Goal: Connect with others: Connect with others

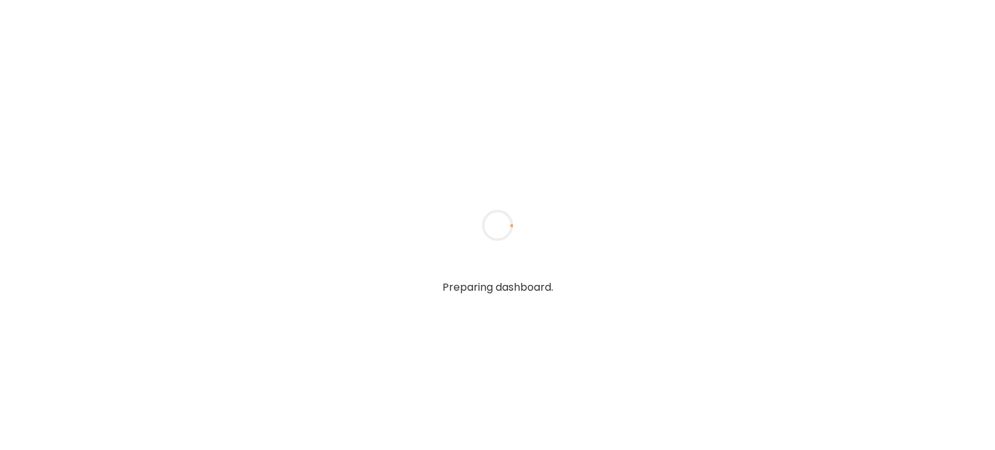
type input "**********"
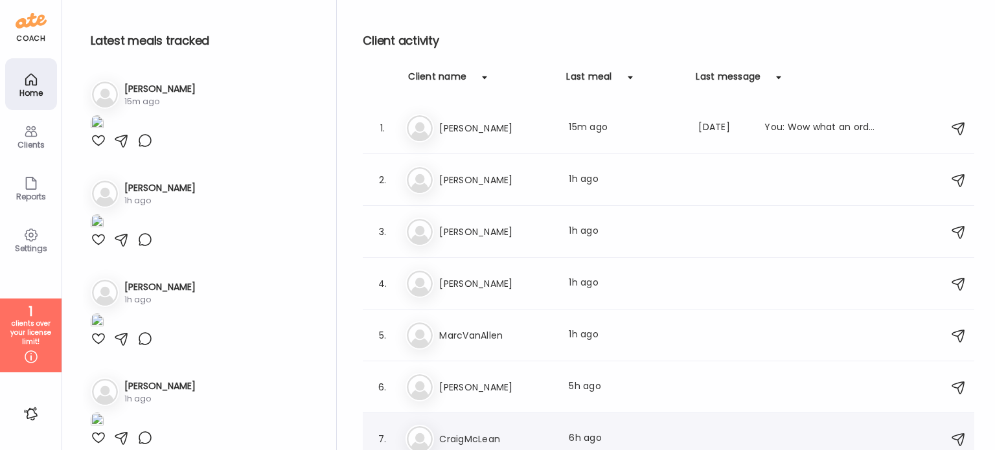
type input "**********"
click at [490, 431] on h3 "CraigMcLean" at bounding box center [496, 439] width 114 height 16
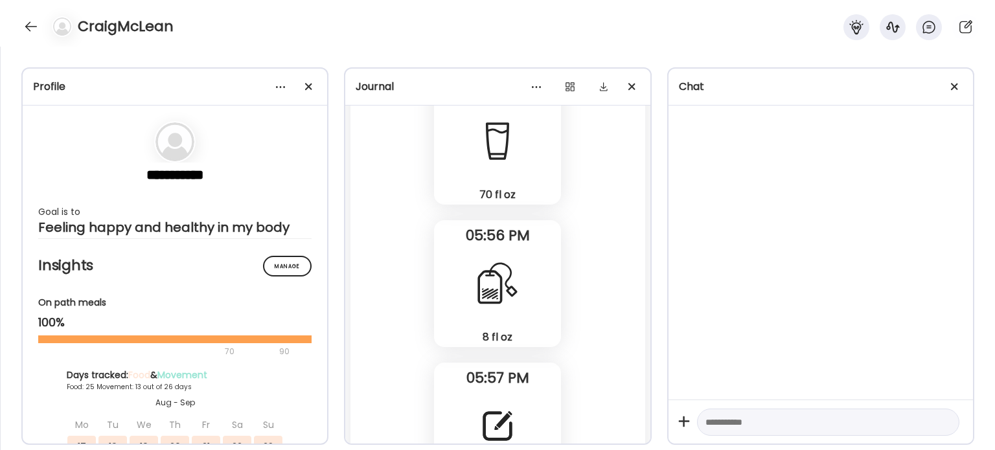
scroll to position [38494, 0]
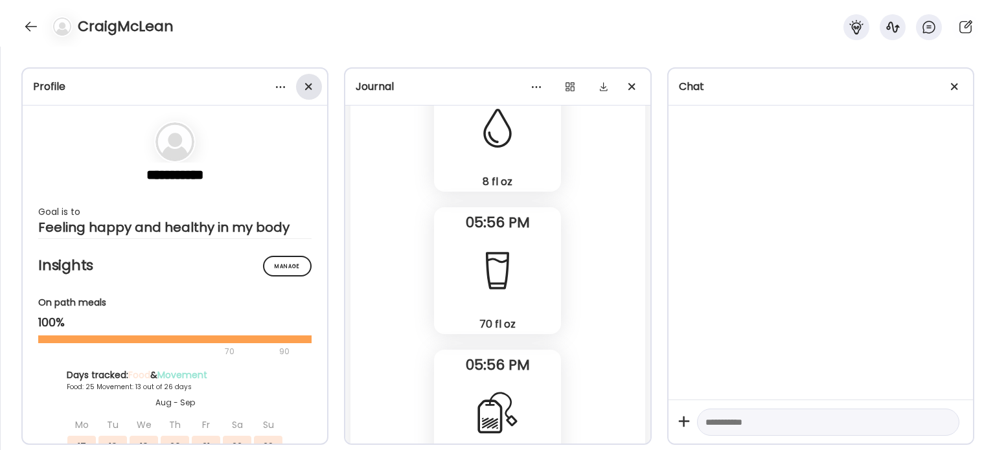
click at [311, 88] on div at bounding box center [309, 87] width 26 height 26
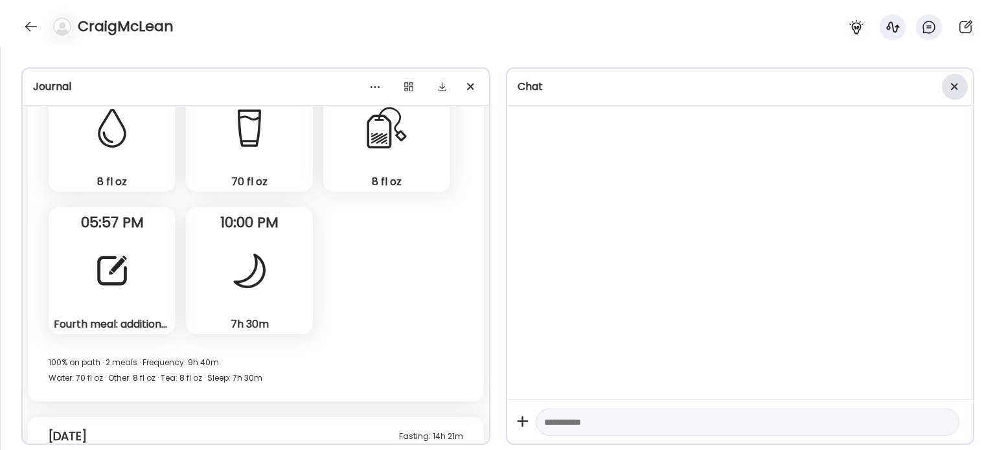
click at [955, 89] on div at bounding box center [954, 87] width 26 height 26
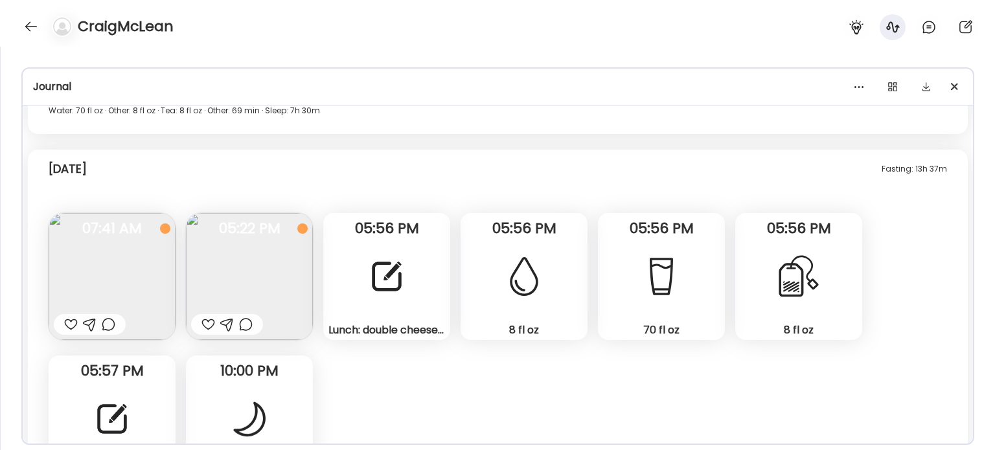
scroll to position [12248, 0]
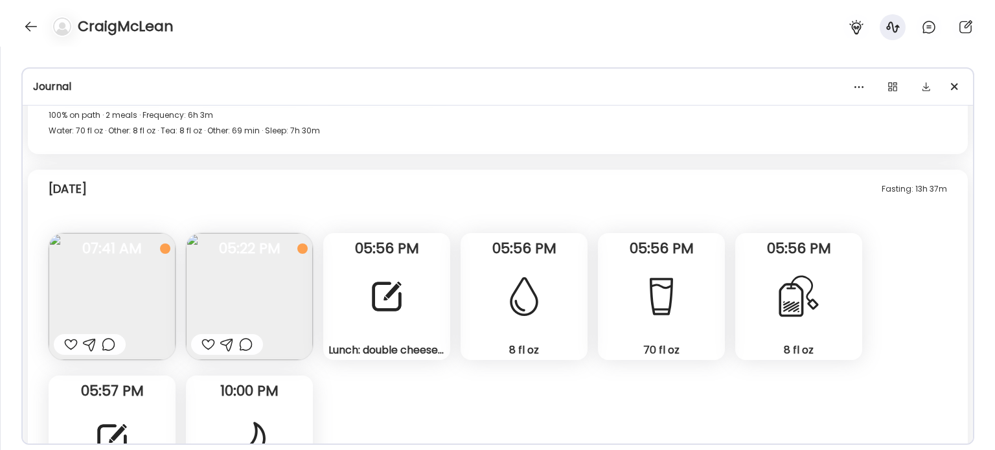
click at [34, 25] on div at bounding box center [31, 26] width 21 height 21
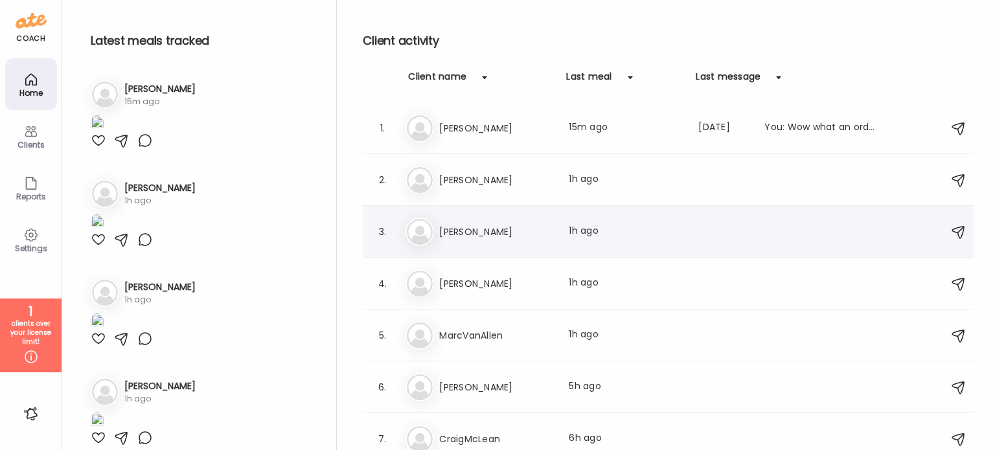
click at [501, 241] on div "Jo [PERSON_NAME] meal: 1h ago" at bounding box center [670, 232] width 530 height 28
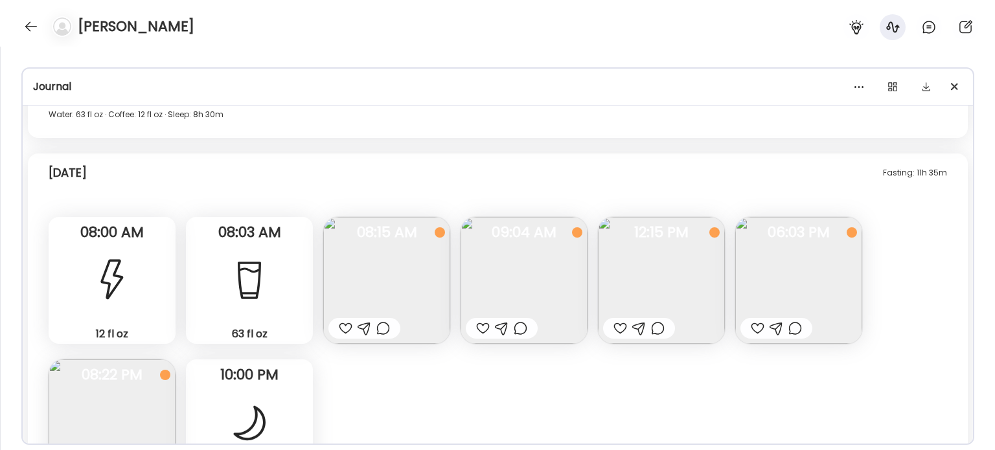
scroll to position [12852, 0]
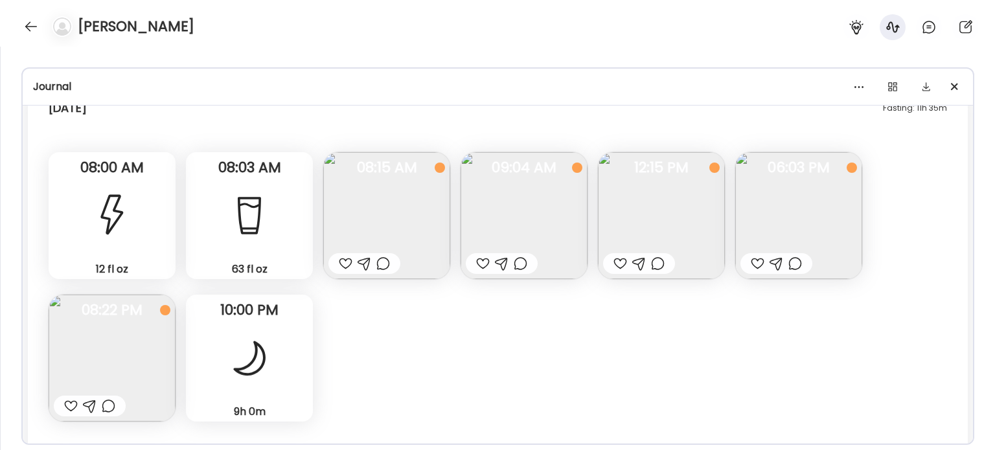
drag, startPoint x: 620, startPoint y: 255, endPoint x: 622, endPoint y: 264, distance: 8.5
click at [621, 264] on div at bounding box center [639, 263] width 72 height 21
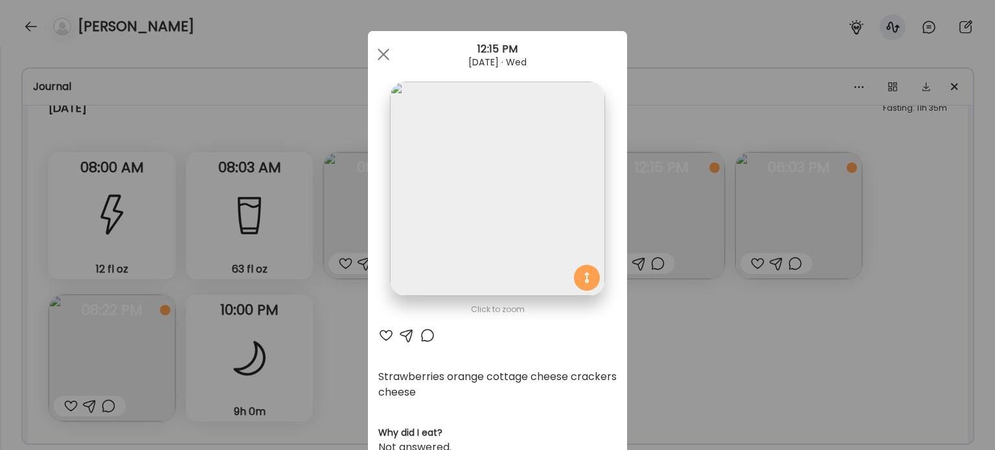
click at [383, 332] on div at bounding box center [386, 336] width 16 height 16
click at [686, 345] on div "Ate Coach Dashboard Wahoo! It’s official Take a moment to set up your Coach Pro…" at bounding box center [497, 225] width 995 height 450
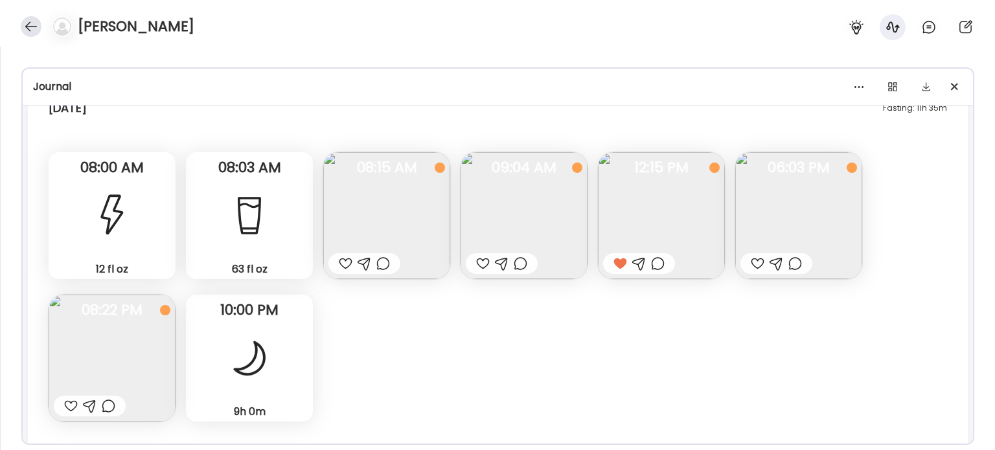
click at [36, 27] on div at bounding box center [31, 26] width 21 height 21
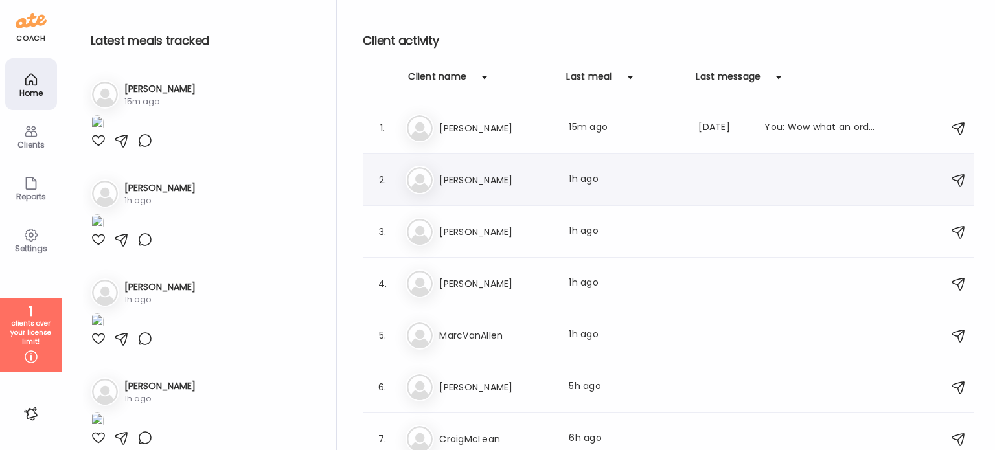
click at [454, 187] on h3 "[PERSON_NAME]" at bounding box center [496, 180] width 114 height 16
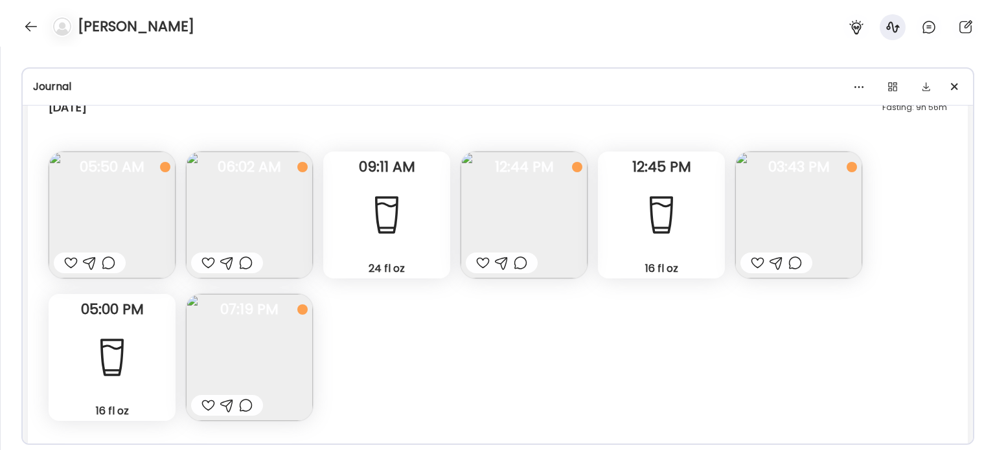
scroll to position [11073, 0]
click at [295, 350] on img at bounding box center [249, 358] width 127 height 127
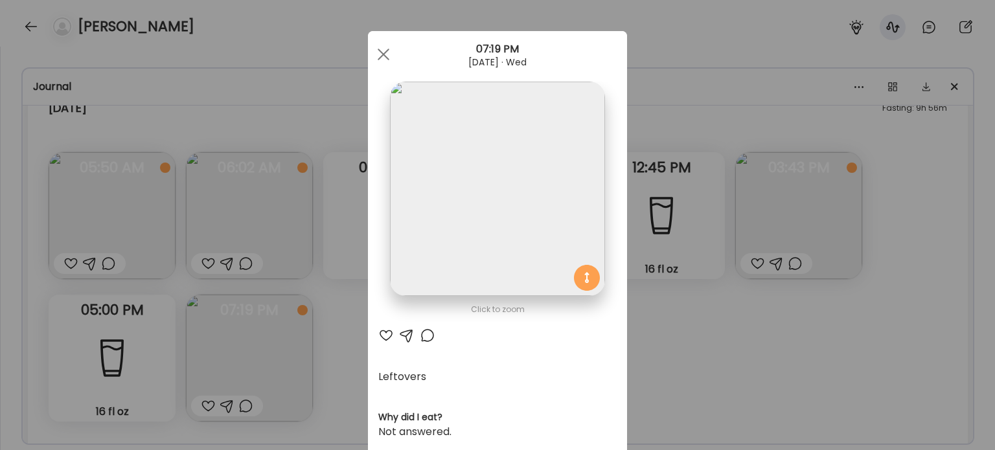
click at [543, 240] on img at bounding box center [497, 189] width 214 height 214
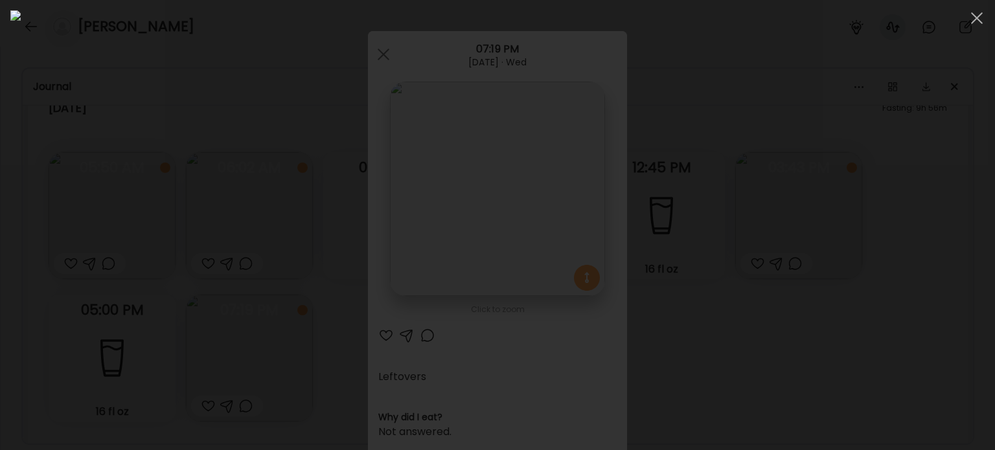
click at [764, 284] on div at bounding box center [497, 224] width 974 height 429
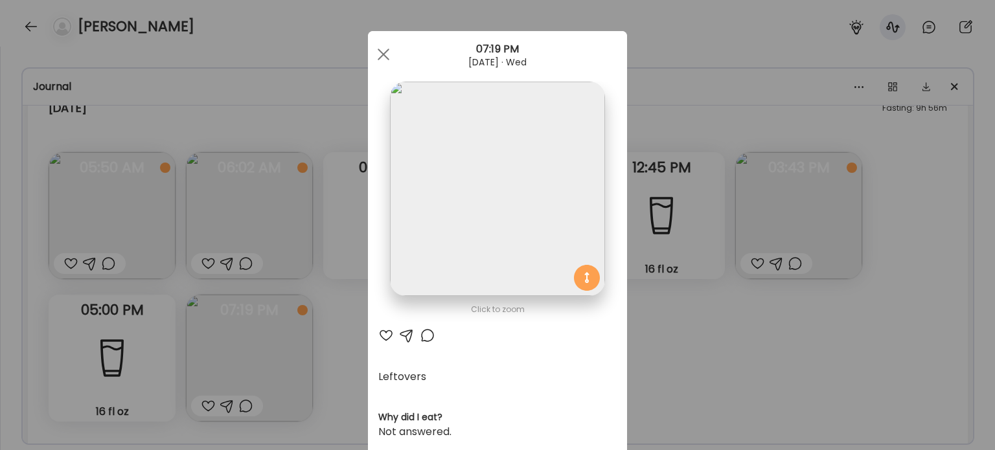
click at [760, 293] on div "Ate Coach Dashboard Wahoo! It’s official Take a moment to set up your Coach Pro…" at bounding box center [497, 225] width 995 height 450
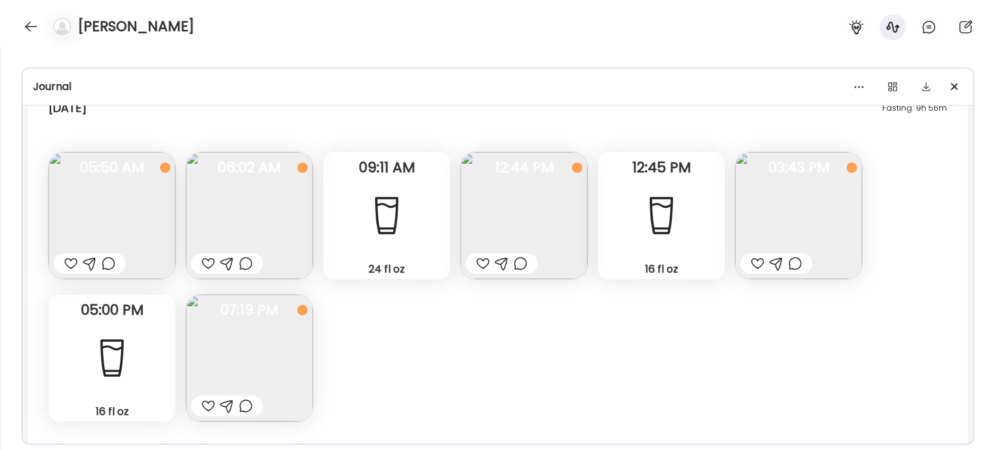
click at [809, 235] on img at bounding box center [798, 215] width 127 height 127
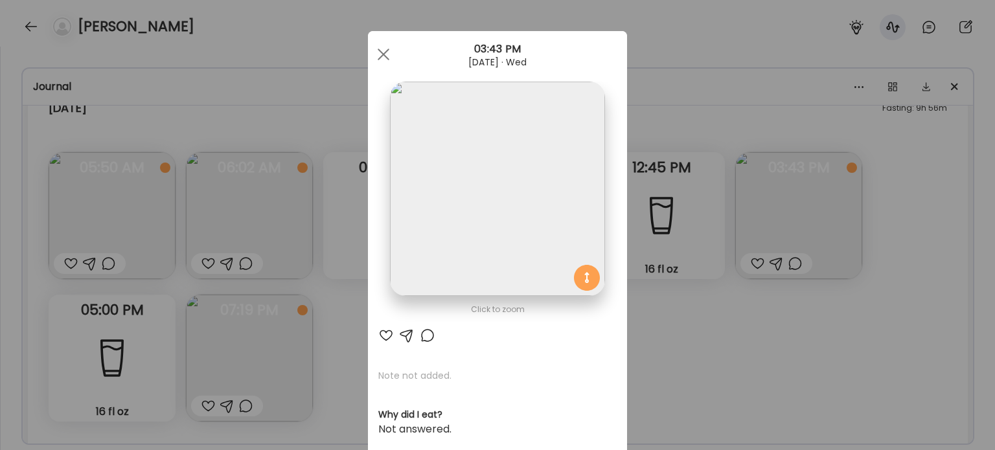
click at [761, 347] on div "Ate Coach Dashboard Wahoo! It’s official Take a moment to set up your Coach Pro…" at bounding box center [497, 225] width 995 height 450
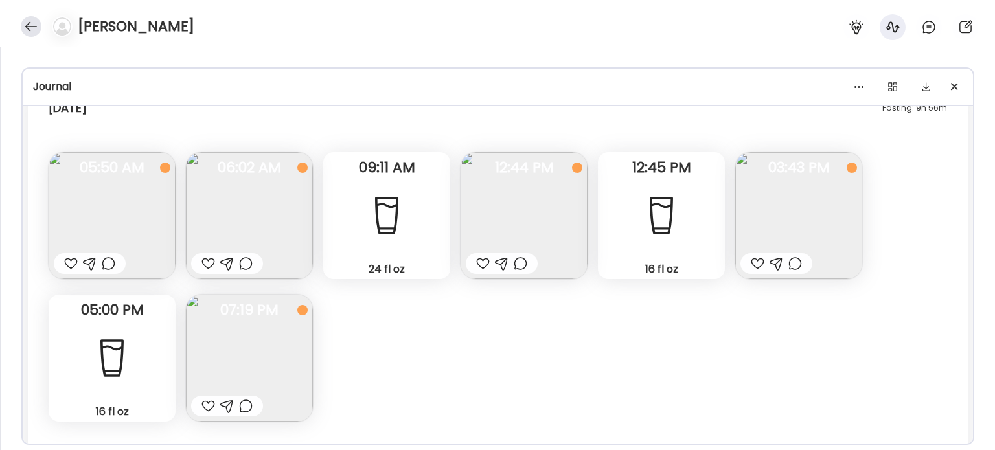
click at [33, 29] on div at bounding box center [31, 26] width 21 height 21
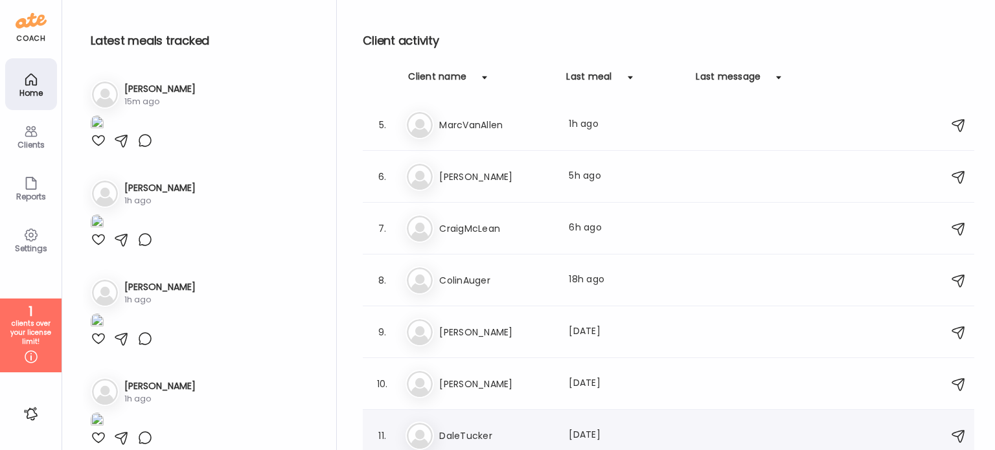
scroll to position [215, 0]
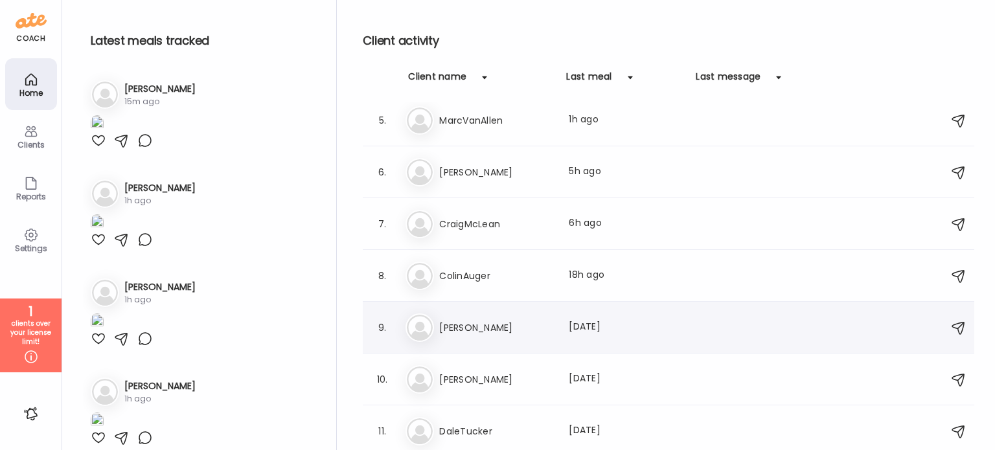
click at [453, 320] on h3 "[PERSON_NAME]" at bounding box center [496, 328] width 114 height 16
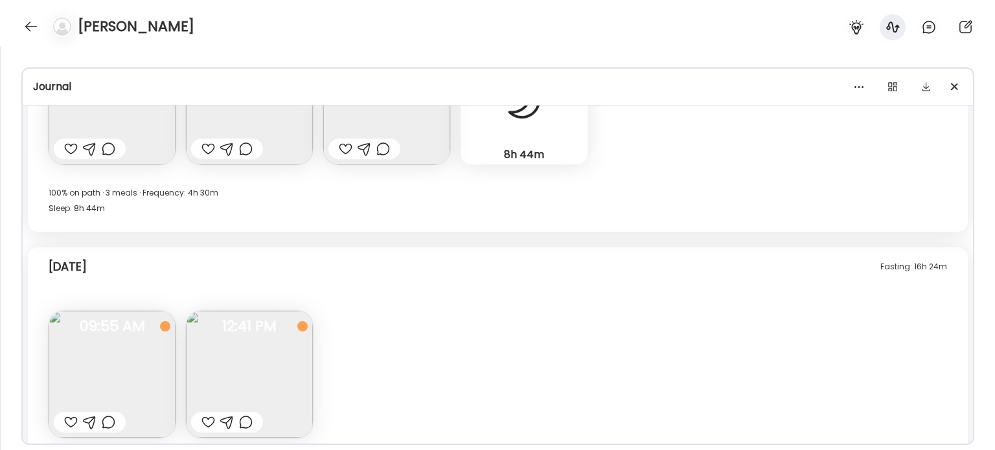
scroll to position [7847, 0]
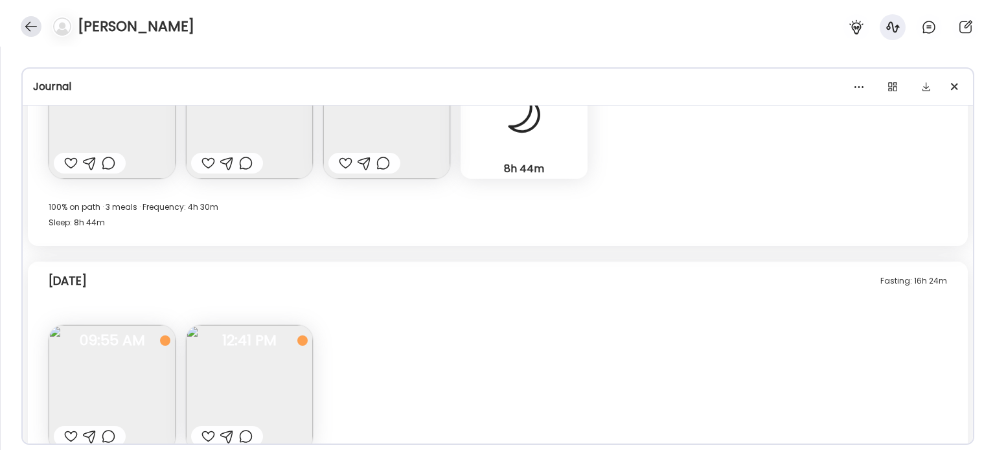
click at [38, 26] on div at bounding box center [31, 26] width 21 height 21
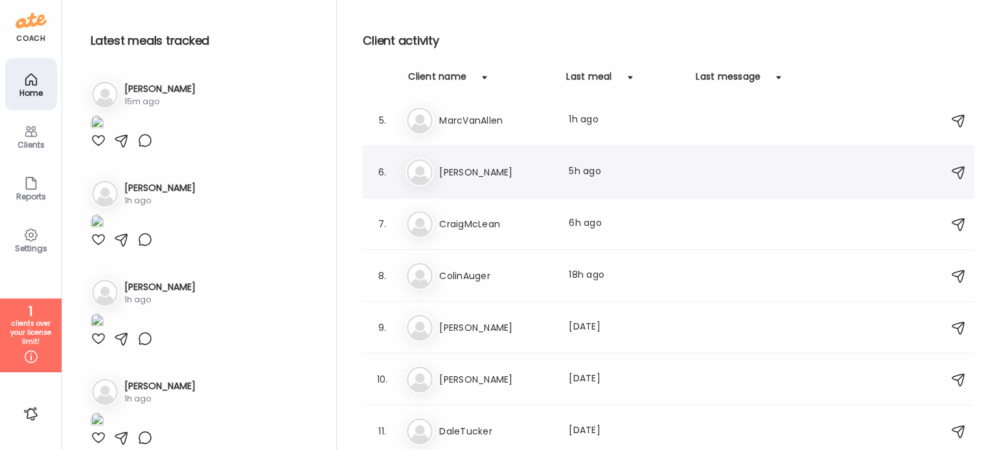
click at [469, 178] on h3 "[PERSON_NAME]" at bounding box center [496, 172] width 114 height 16
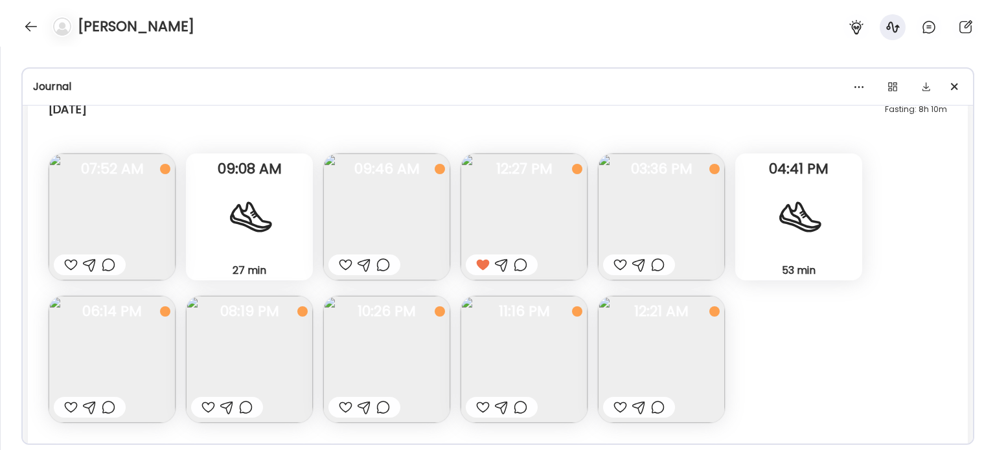
scroll to position [18757, 0]
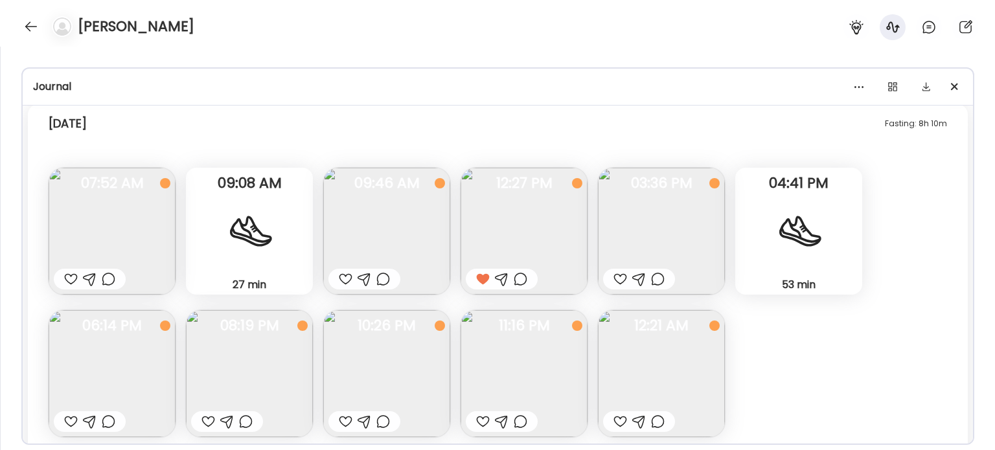
click at [407, 385] on img at bounding box center [386, 373] width 127 height 127
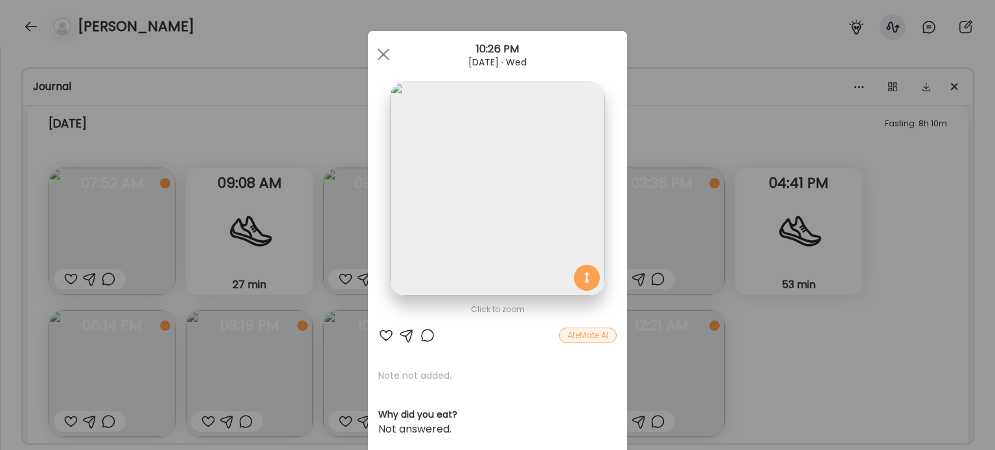
click at [472, 226] on img at bounding box center [497, 189] width 214 height 214
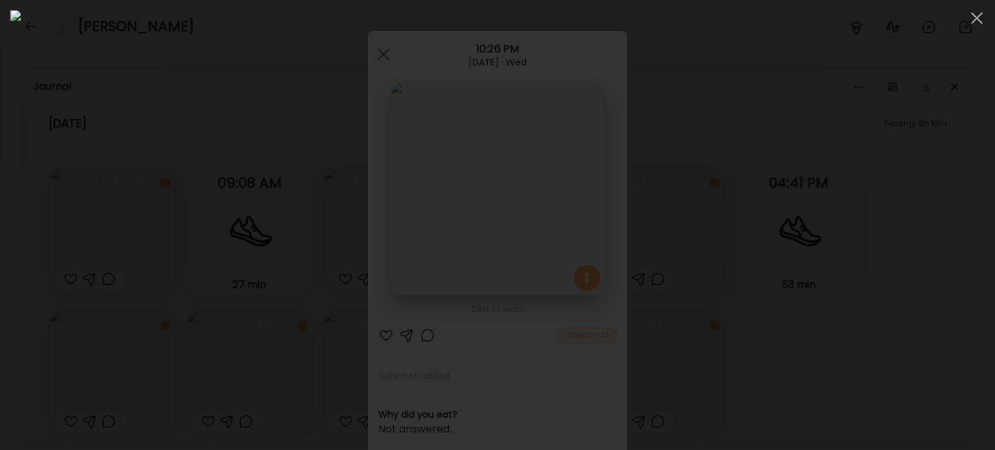
click at [767, 278] on div at bounding box center [497, 224] width 974 height 429
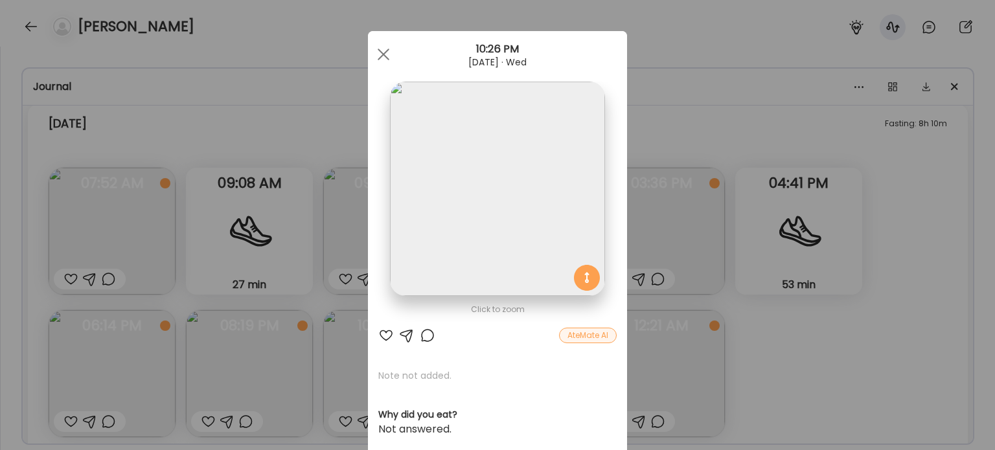
click at [779, 357] on div "Ate Coach Dashboard Wahoo! It’s official Take a moment to set up your Coach Pro…" at bounding box center [497, 225] width 995 height 450
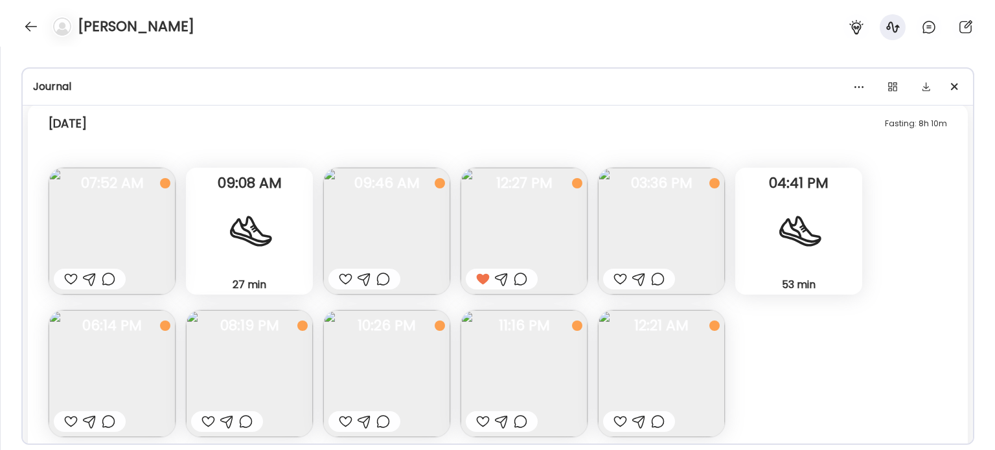
click at [672, 361] on img at bounding box center [661, 373] width 127 height 127
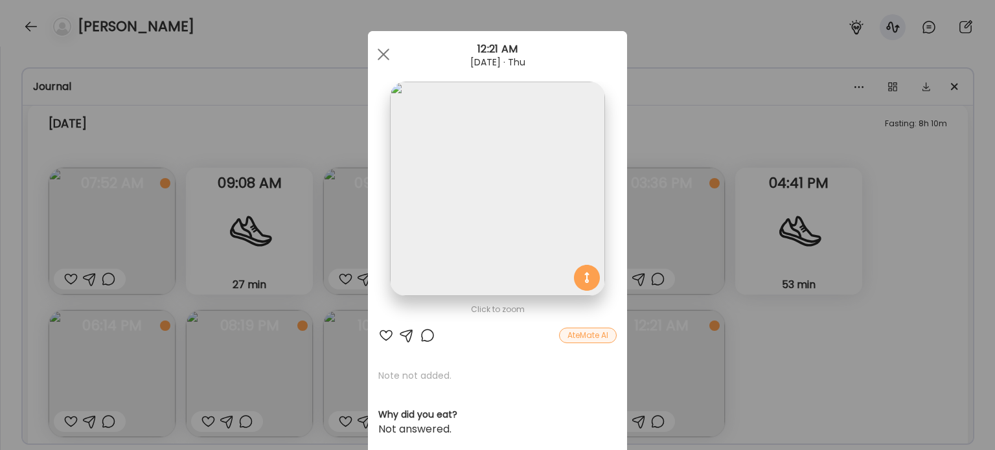
drag, startPoint x: 544, startPoint y: 277, endPoint x: 541, endPoint y: 268, distance: 9.6
click at [541, 268] on img at bounding box center [497, 189] width 214 height 214
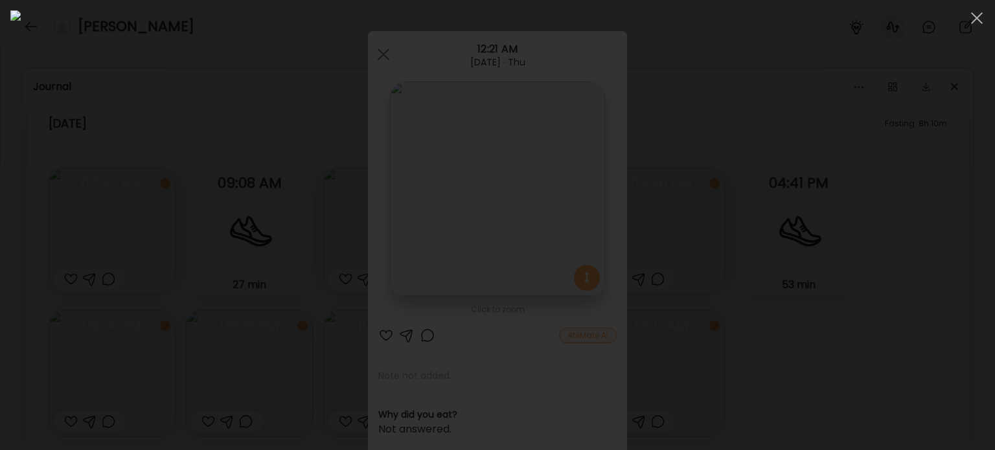
click at [937, 360] on div at bounding box center [497, 224] width 974 height 429
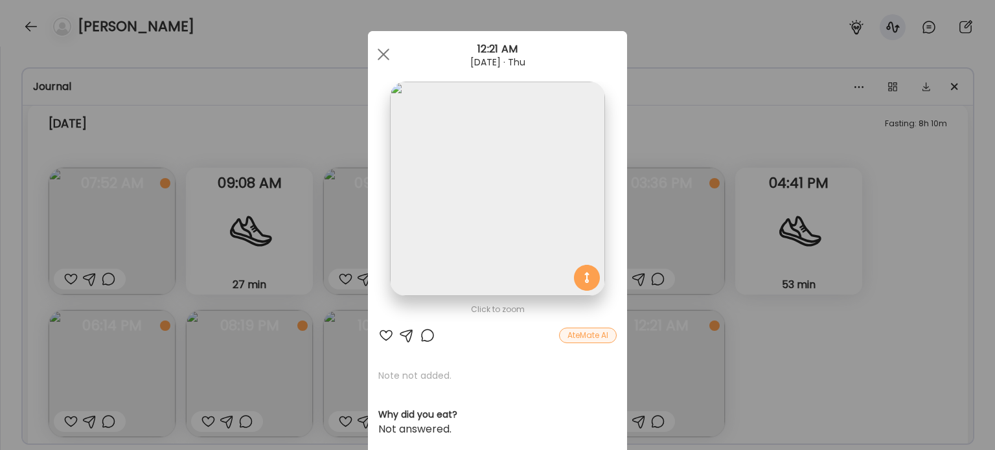
click at [930, 365] on div "Ate Coach Dashboard Wahoo! It’s official Take a moment to set up your Coach Pro…" at bounding box center [497, 225] width 995 height 450
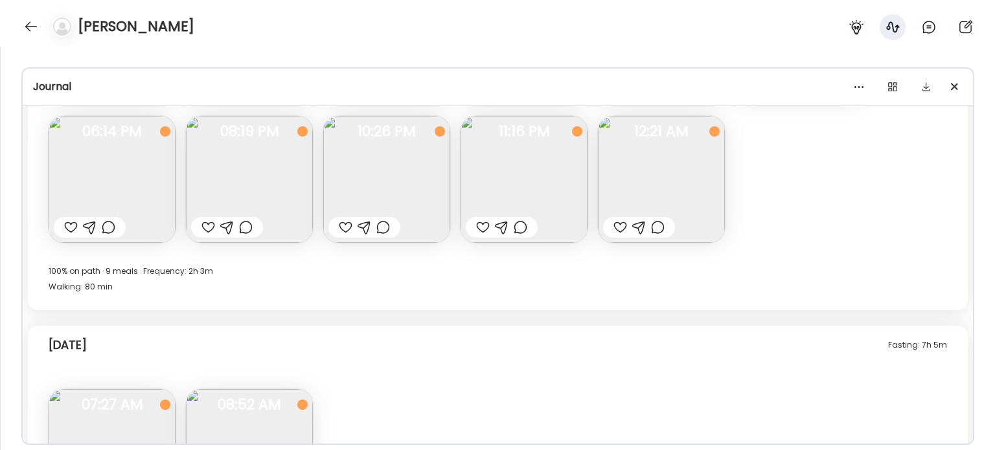
scroll to position [18887, 0]
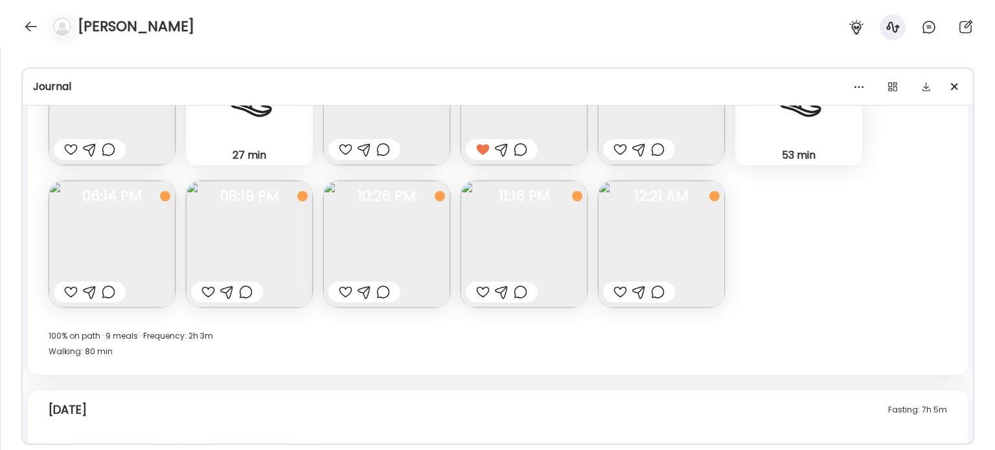
click at [337, 265] on img at bounding box center [386, 244] width 127 height 127
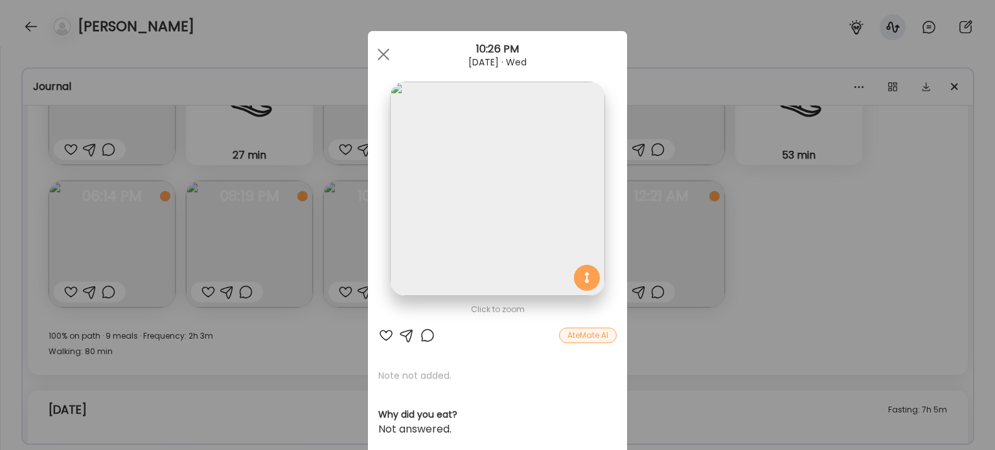
click at [475, 258] on img at bounding box center [497, 189] width 214 height 214
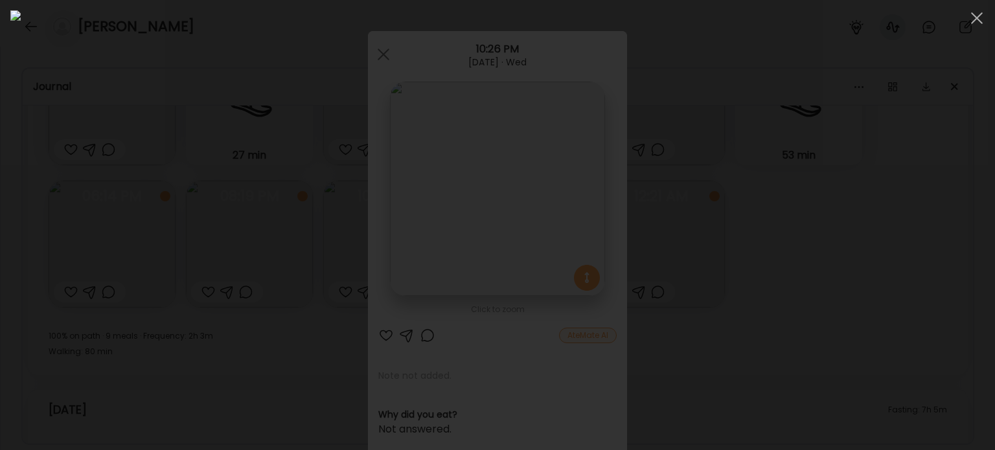
click at [835, 287] on div at bounding box center [497, 224] width 974 height 429
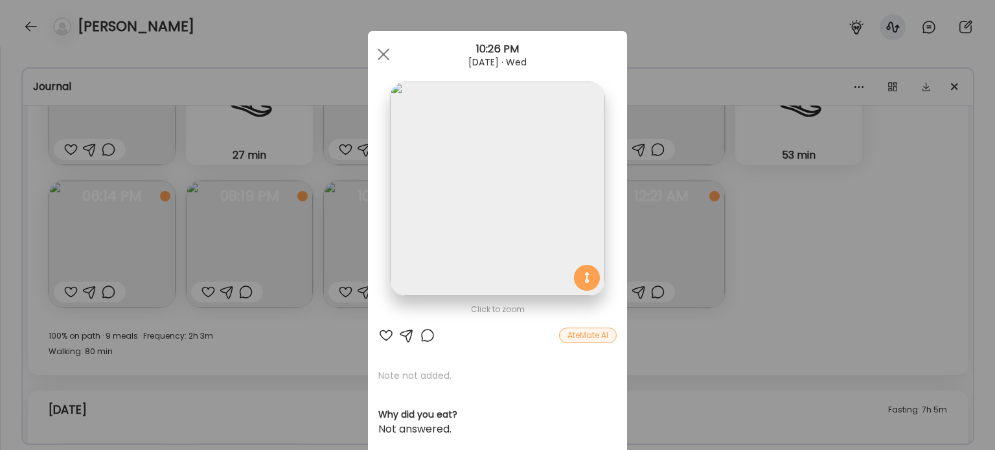
click at [833, 286] on div "Ate Coach Dashboard Wahoo! It’s official Take a moment to set up your Coach Pro…" at bounding box center [497, 225] width 995 height 450
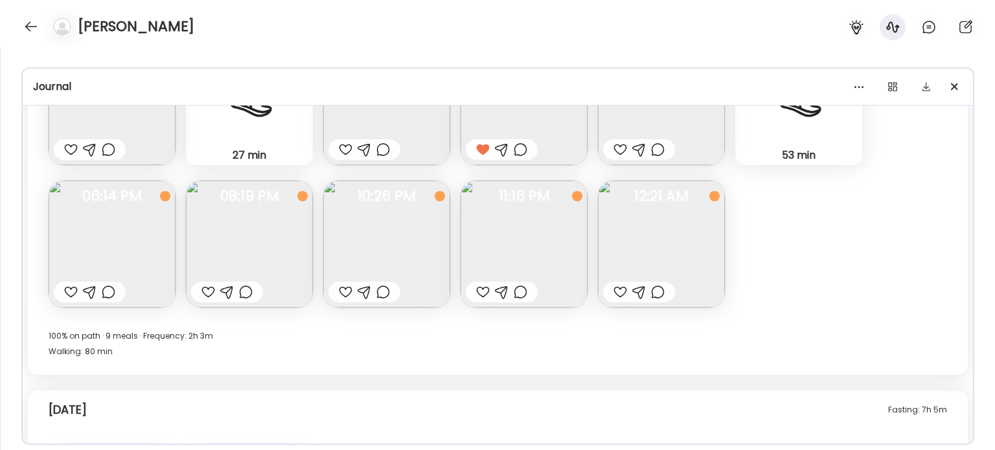
click at [658, 267] on img at bounding box center [661, 244] width 127 height 127
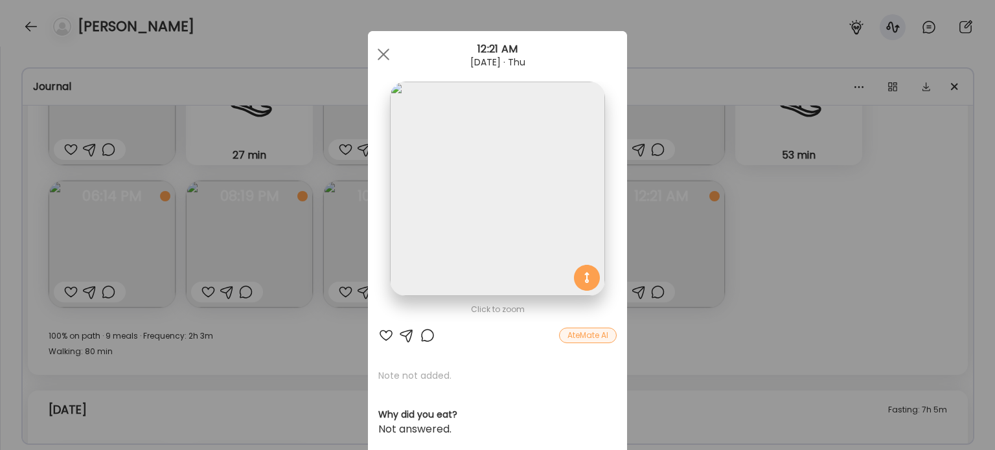
click at [479, 186] on img at bounding box center [497, 189] width 214 height 214
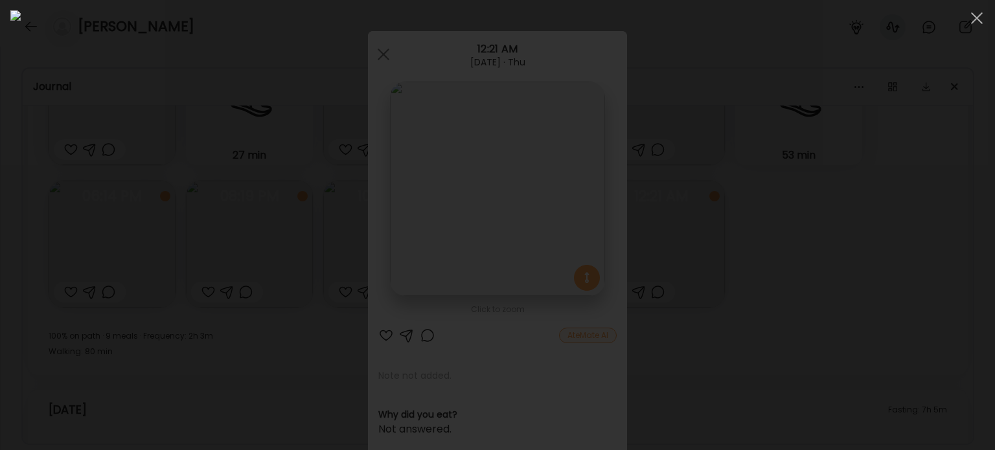
click at [161, 267] on div at bounding box center [497, 224] width 974 height 429
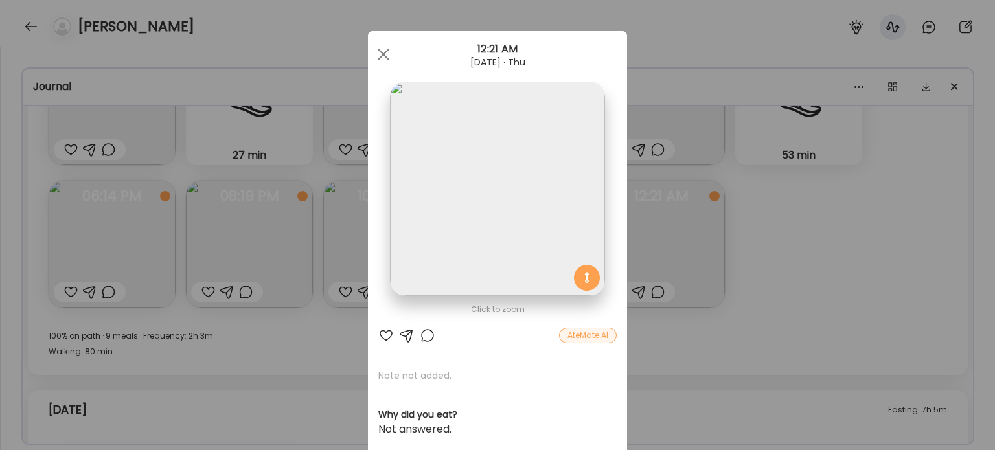
click at [161, 267] on div "Ate Coach Dashboard Wahoo! It’s official Take a moment to set up your Coach Pro…" at bounding box center [497, 225] width 995 height 450
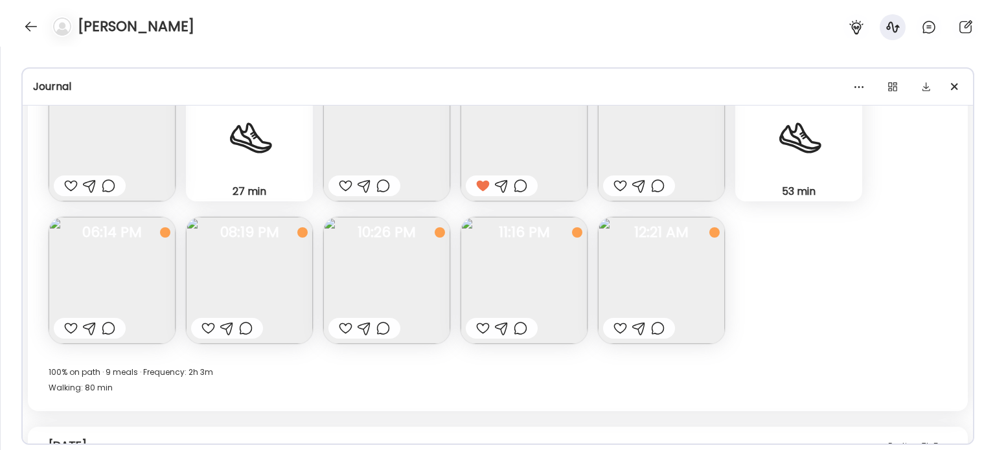
scroll to position [18821, 0]
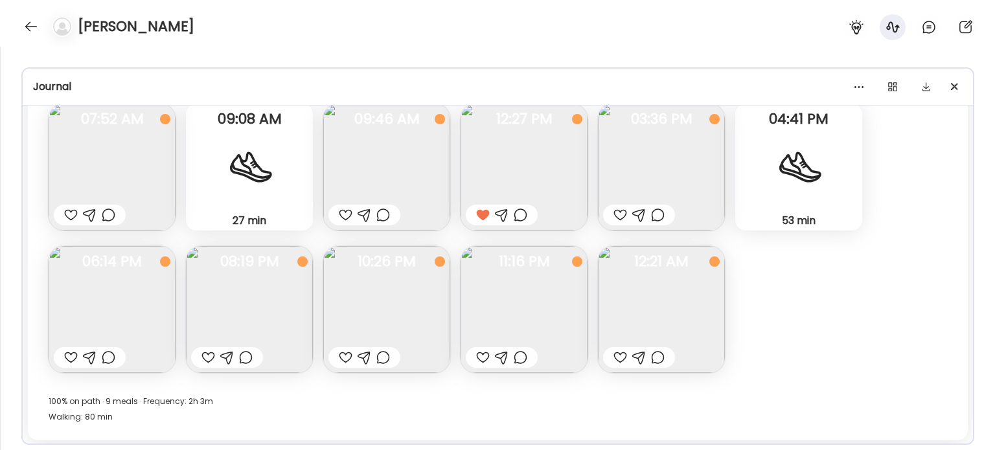
click at [666, 310] on img at bounding box center [661, 309] width 127 height 127
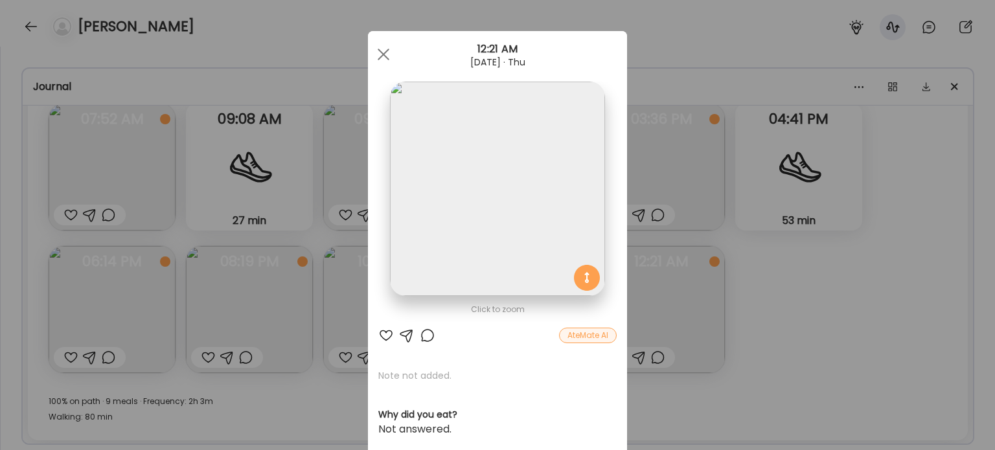
click at [532, 266] on img at bounding box center [497, 189] width 214 height 214
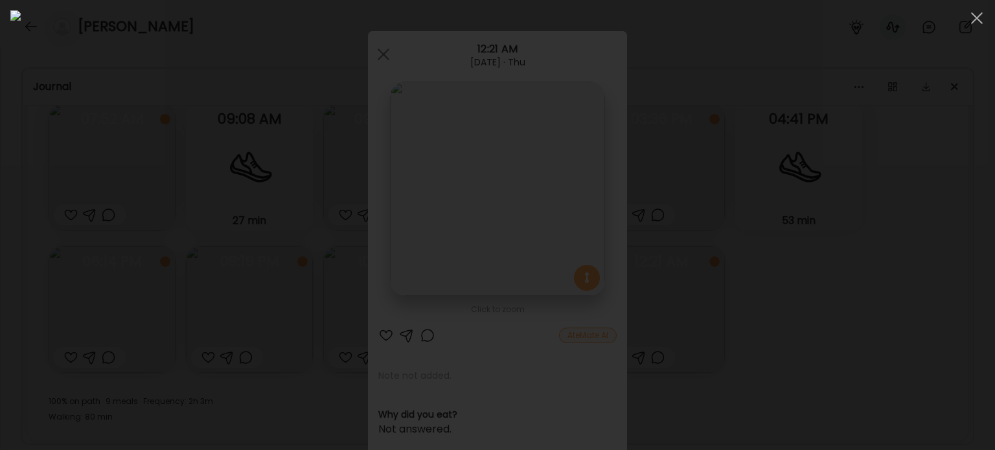
click at [915, 306] on div at bounding box center [497, 224] width 974 height 429
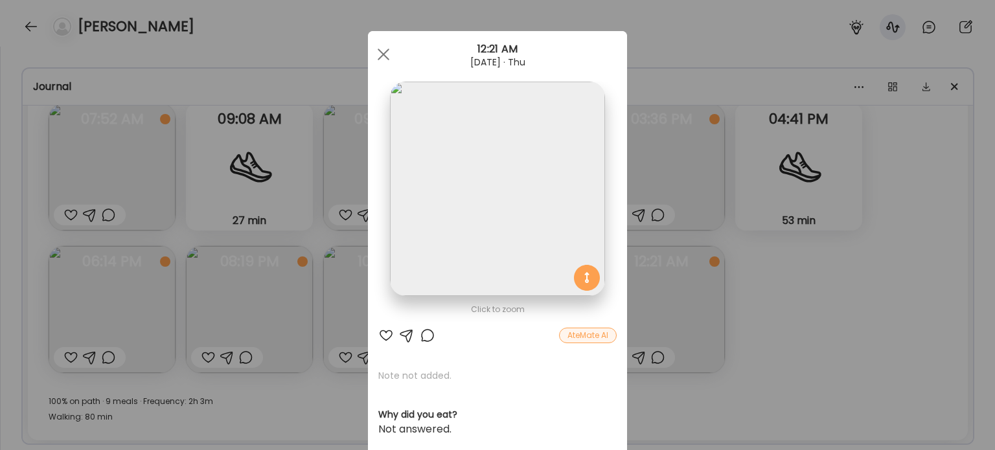
click at [542, 242] on img at bounding box center [497, 189] width 214 height 214
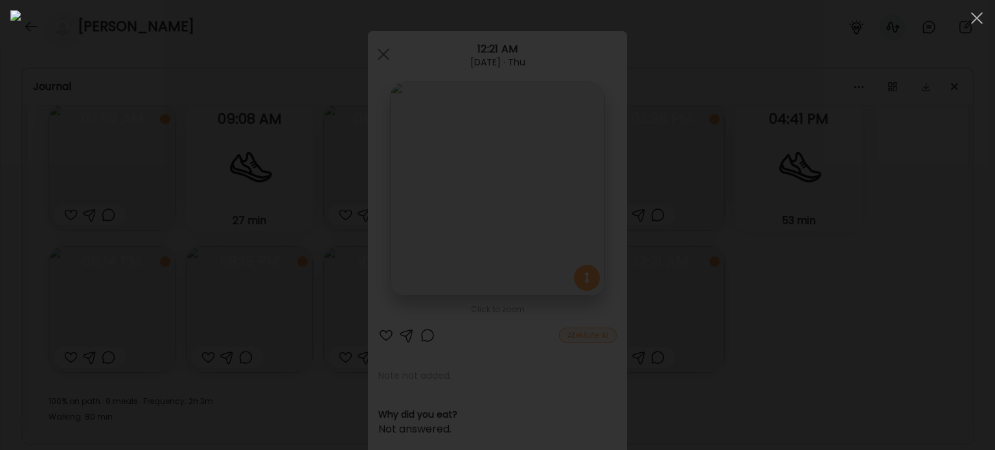
click at [863, 390] on div at bounding box center [497, 224] width 974 height 429
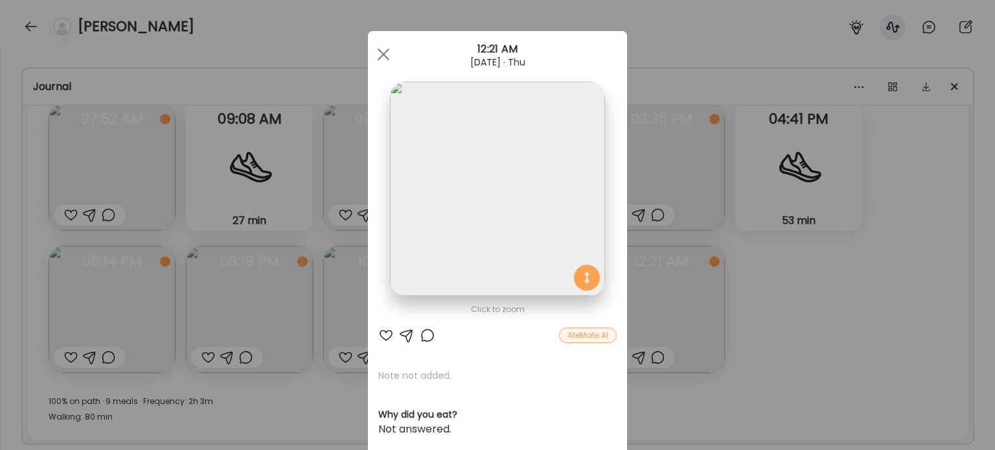
click at [817, 207] on div "Ate Coach Dashboard Wahoo! It’s official Take a moment to set up your Coach Pro…" at bounding box center [497, 225] width 995 height 450
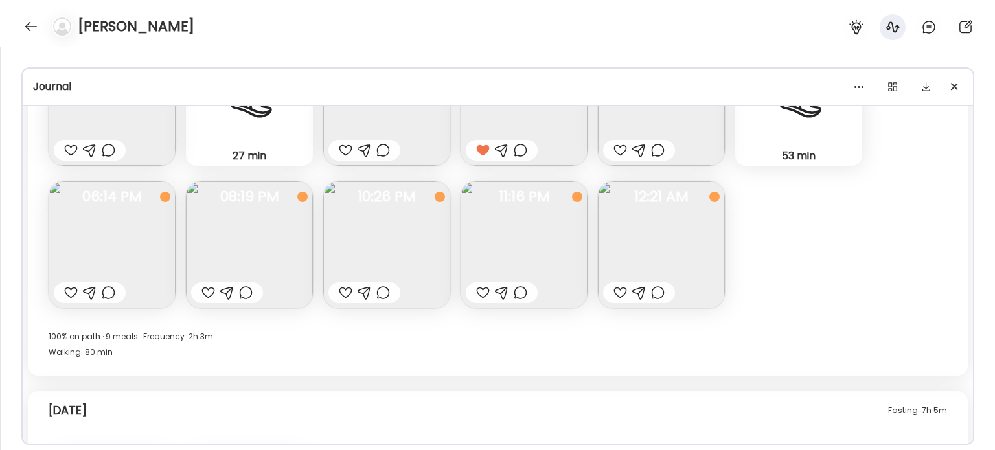
scroll to position [18756, 0]
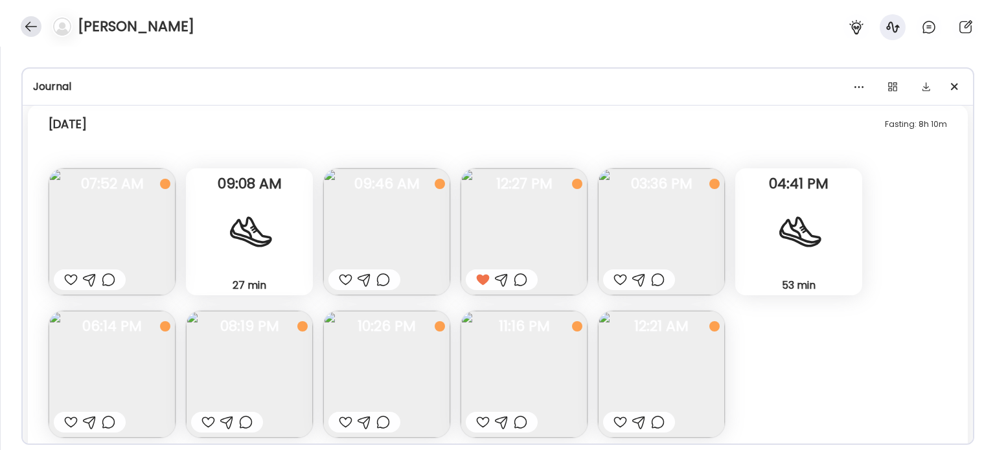
click at [27, 25] on div at bounding box center [31, 26] width 21 height 21
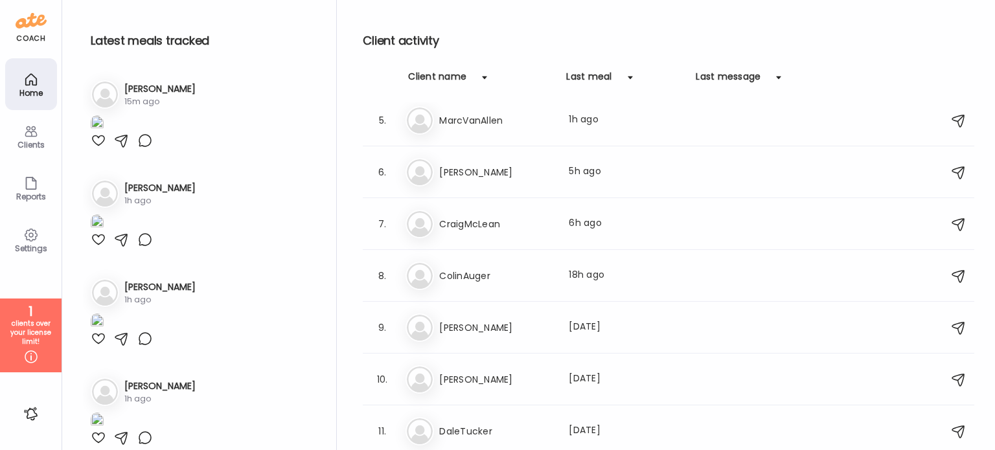
click at [133, 88] on h3 "[PERSON_NAME]" at bounding box center [159, 89] width 71 height 14
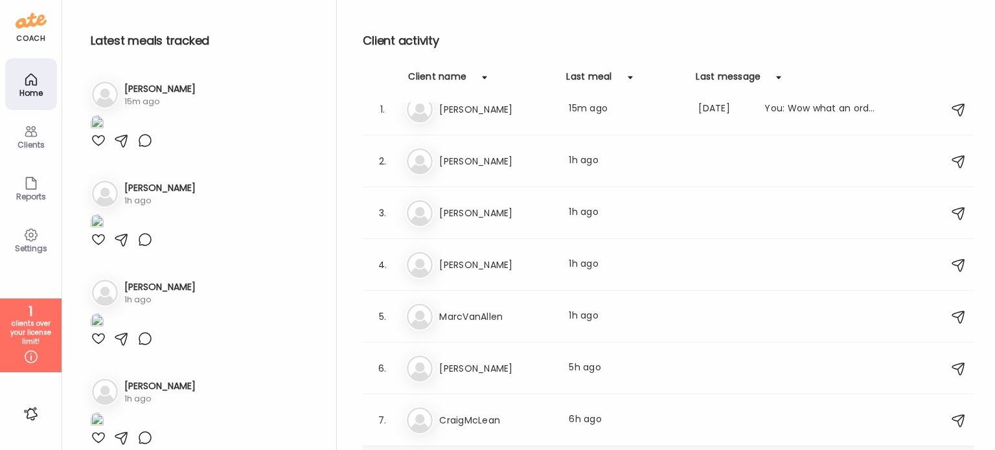
scroll to position [0, 0]
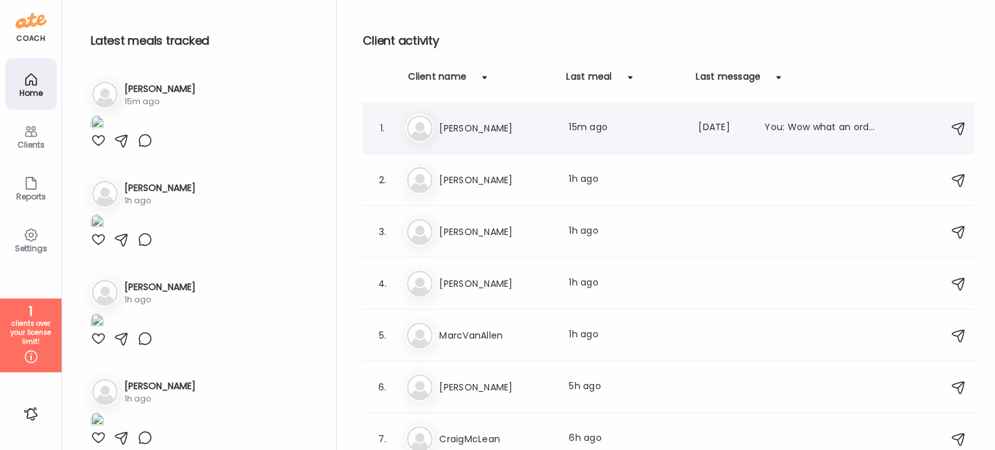
click at [461, 125] on h3 "[PERSON_NAME]" at bounding box center [496, 128] width 114 height 16
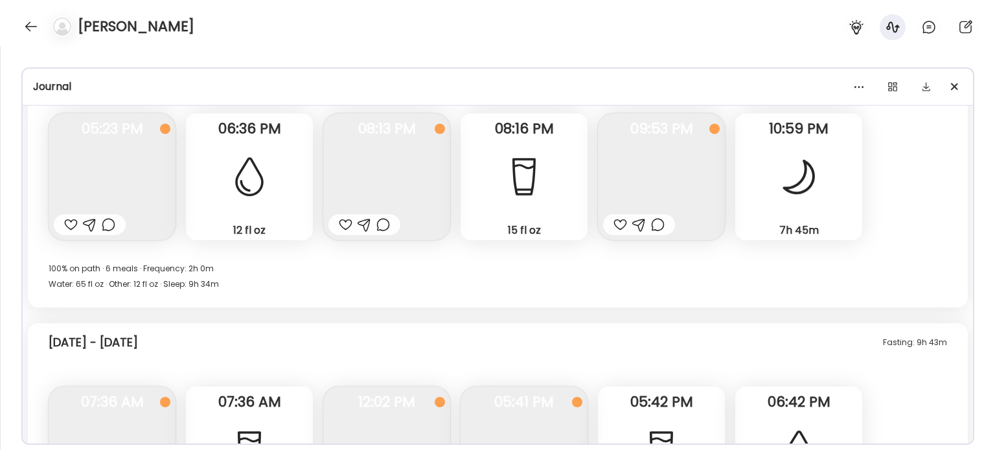
scroll to position [13280, 0]
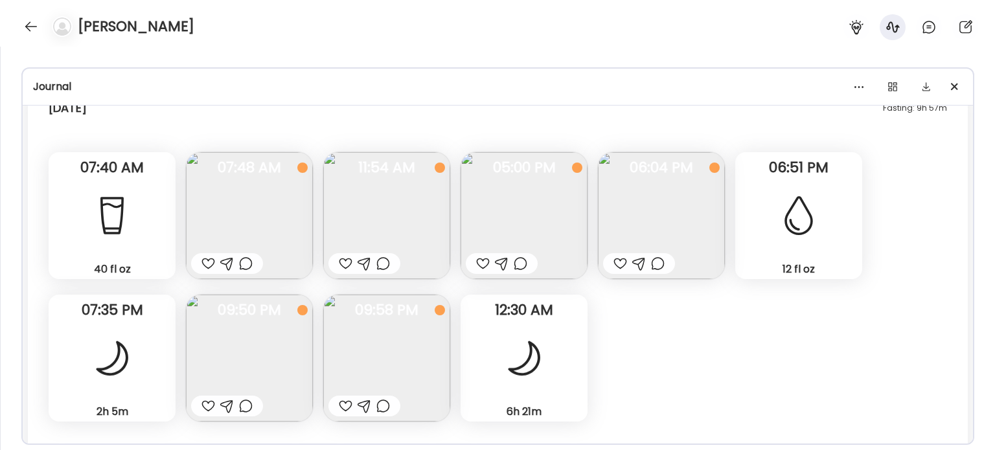
click at [282, 236] on img at bounding box center [249, 215] width 127 height 127
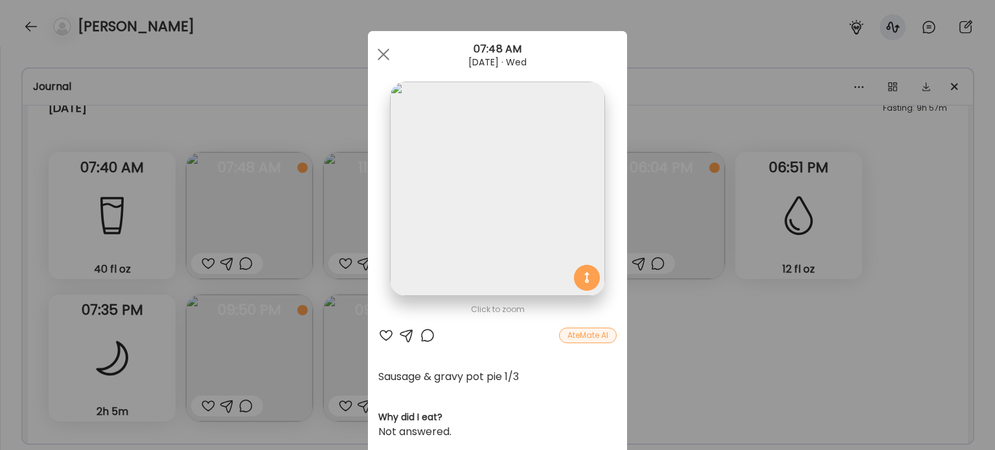
click at [497, 267] on img at bounding box center [497, 189] width 214 height 214
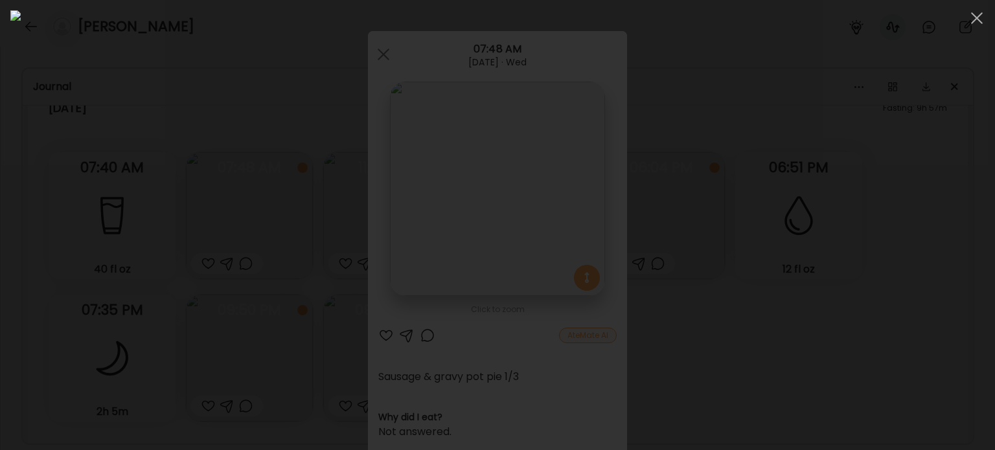
click at [822, 282] on div at bounding box center [497, 224] width 974 height 429
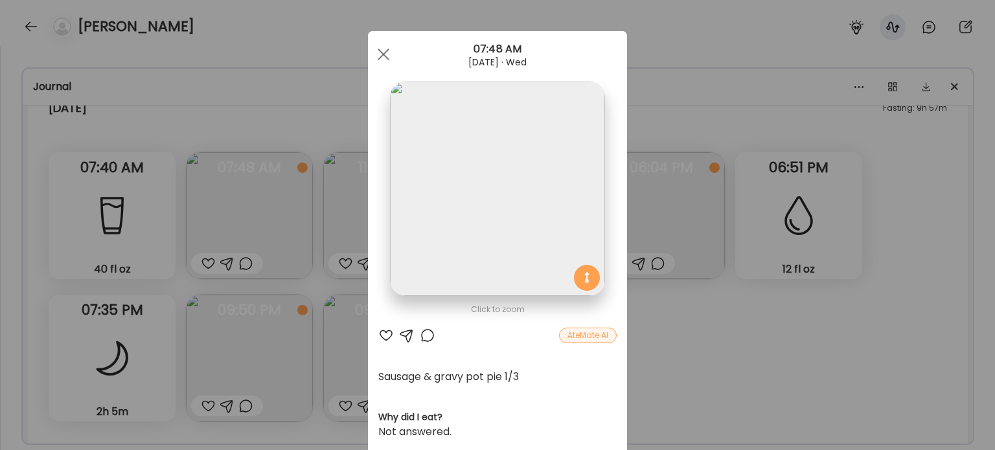
click at [822, 282] on div "Ate Coach Dashboard Wahoo! It’s official Take a moment to set up your Coach Pro…" at bounding box center [497, 225] width 995 height 450
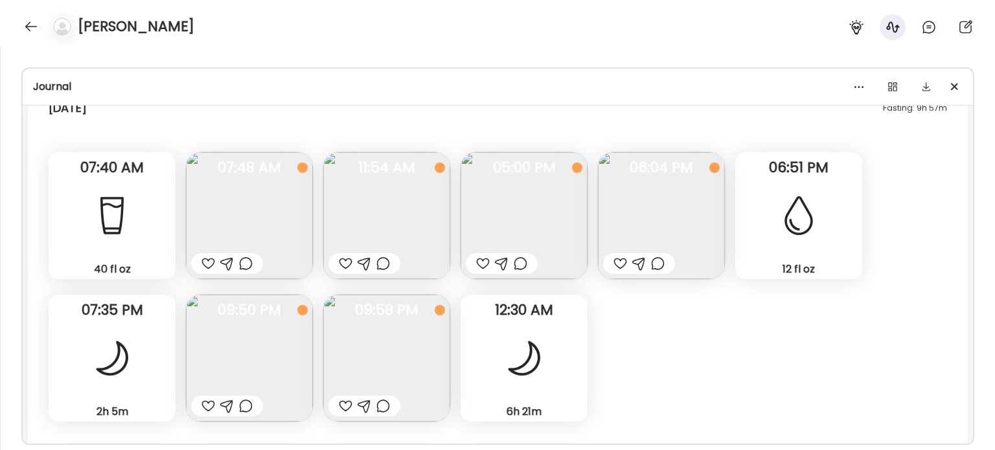
click at [224, 211] on img at bounding box center [249, 215] width 127 height 127
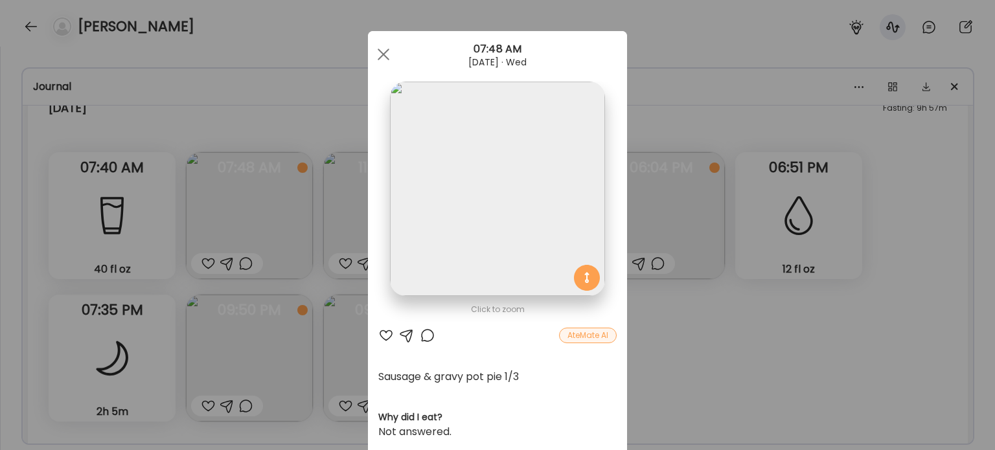
click at [750, 383] on div "Ate Coach Dashboard Wahoo! It’s official Take a moment to set up your Coach Pro…" at bounding box center [497, 225] width 995 height 450
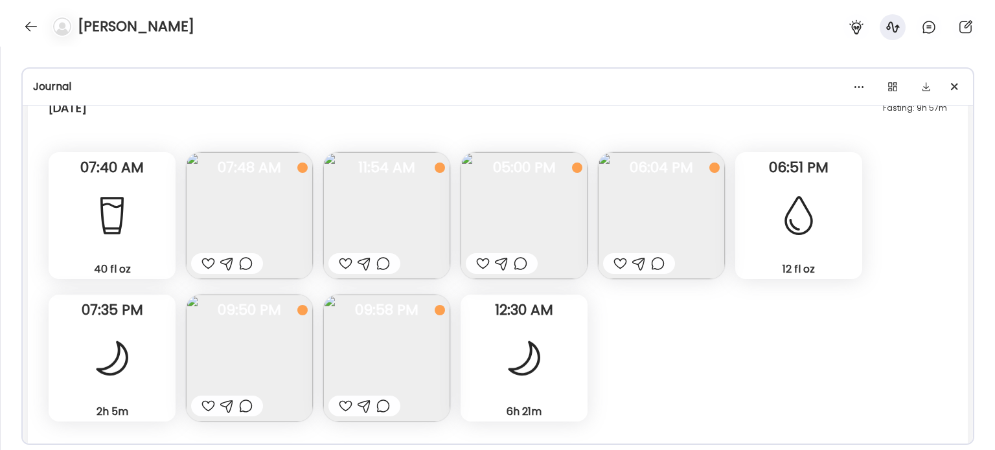
click at [368, 234] on img at bounding box center [386, 215] width 127 height 127
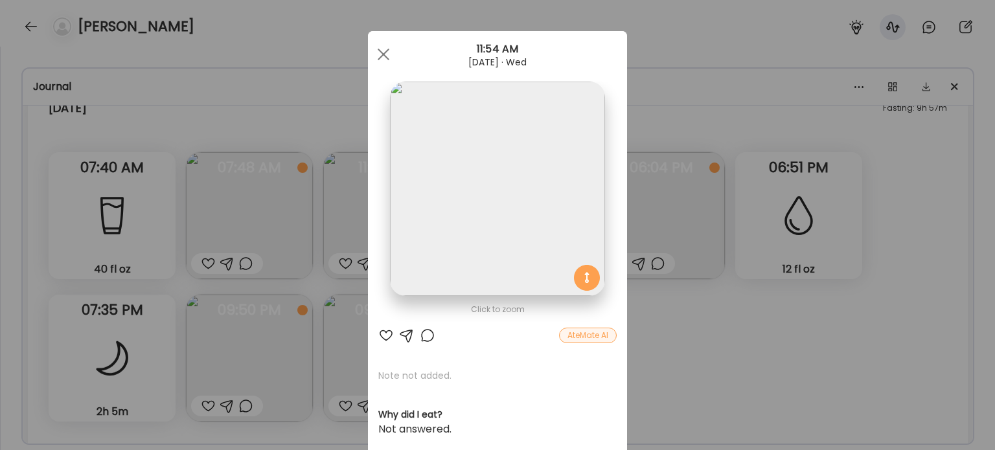
click at [459, 249] on img at bounding box center [497, 189] width 214 height 214
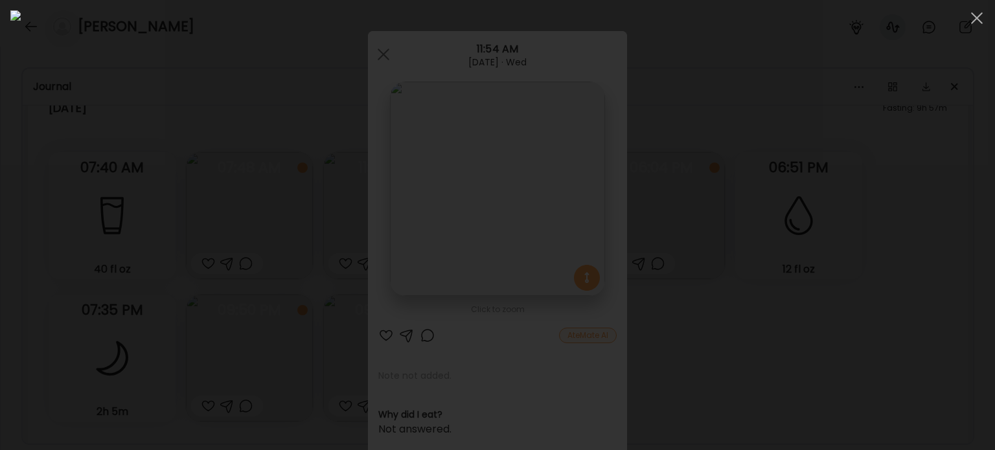
click at [805, 303] on div at bounding box center [497, 224] width 974 height 429
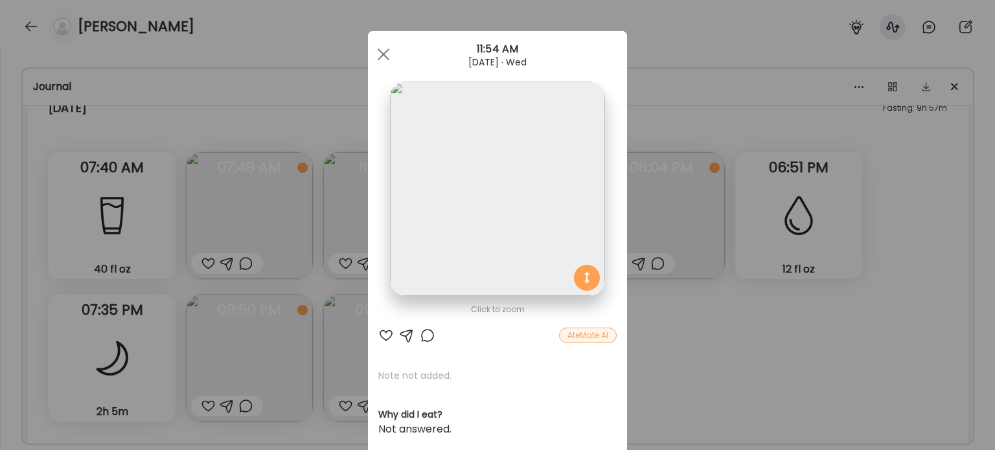
click at [805, 303] on div "Ate Coach Dashboard Wahoo! It’s official Take a moment to set up your Coach Pro…" at bounding box center [497, 225] width 995 height 450
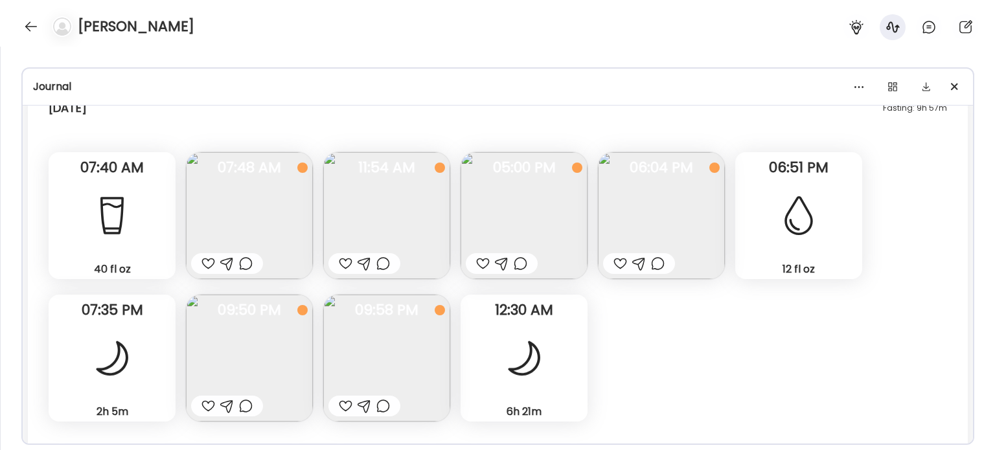
click at [647, 192] on img at bounding box center [661, 215] width 127 height 127
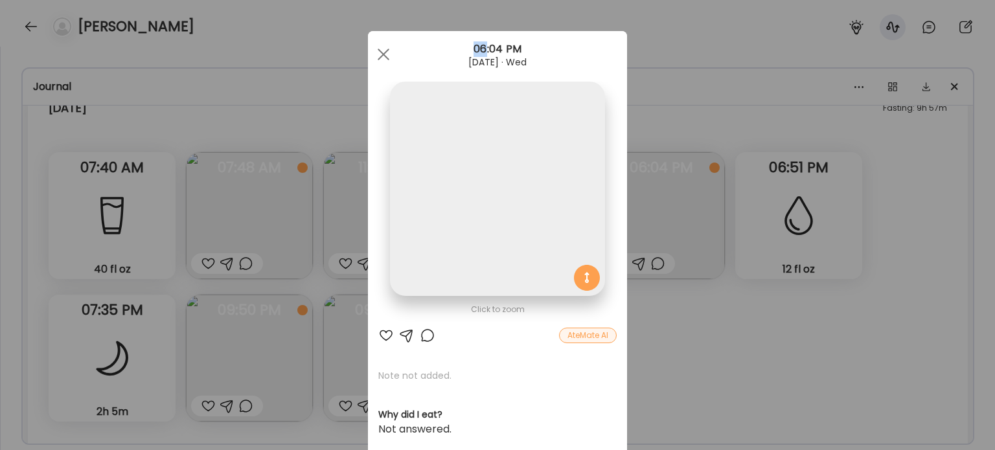
click at [647, 192] on div "Ate Coach Dashboard Wahoo! It’s official Take a moment to set up your Coach Pro…" at bounding box center [497, 225] width 995 height 450
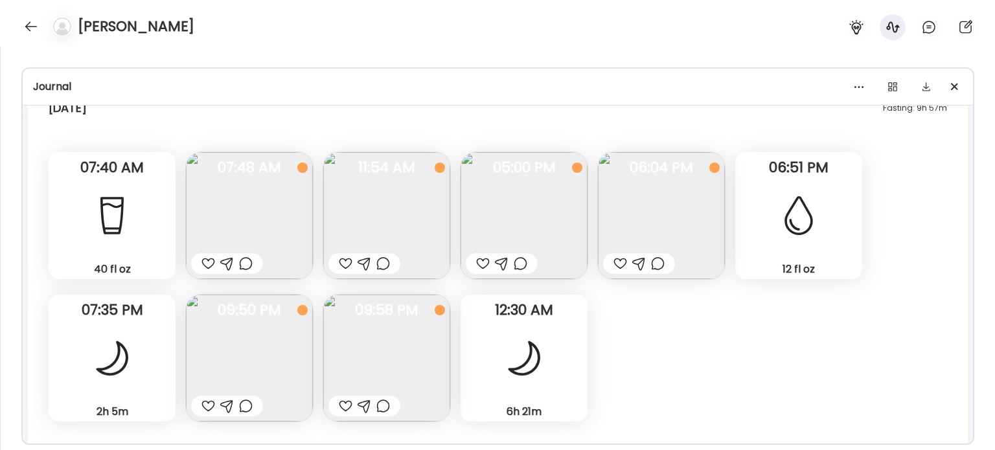
click at [684, 238] on img at bounding box center [661, 215] width 127 height 127
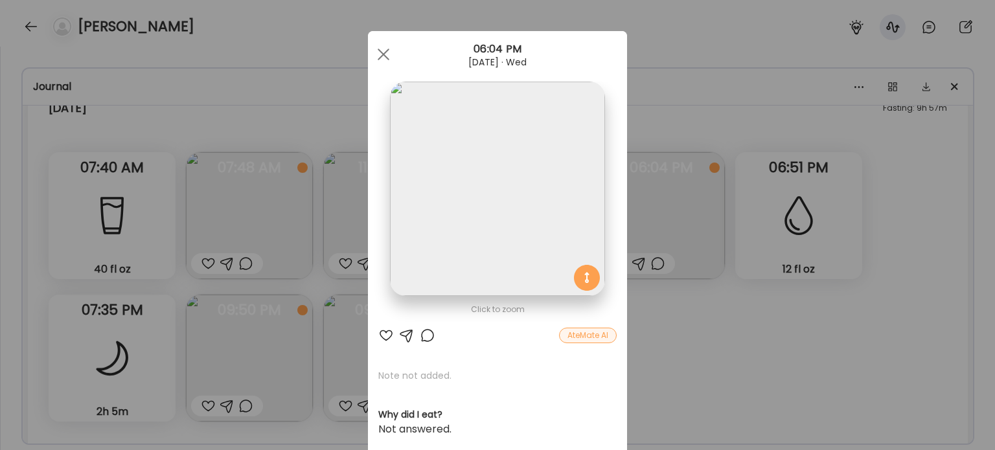
click at [522, 179] on img at bounding box center [497, 189] width 214 height 214
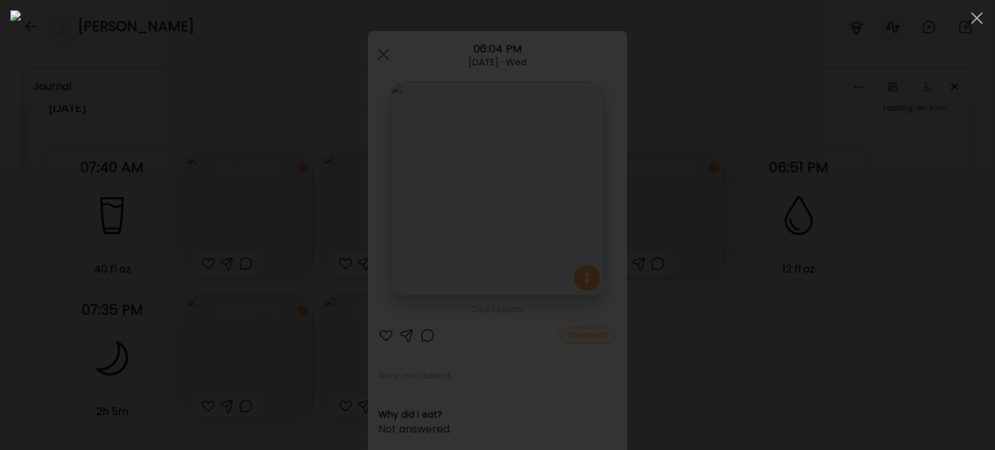
click at [772, 345] on div at bounding box center [497, 224] width 974 height 429
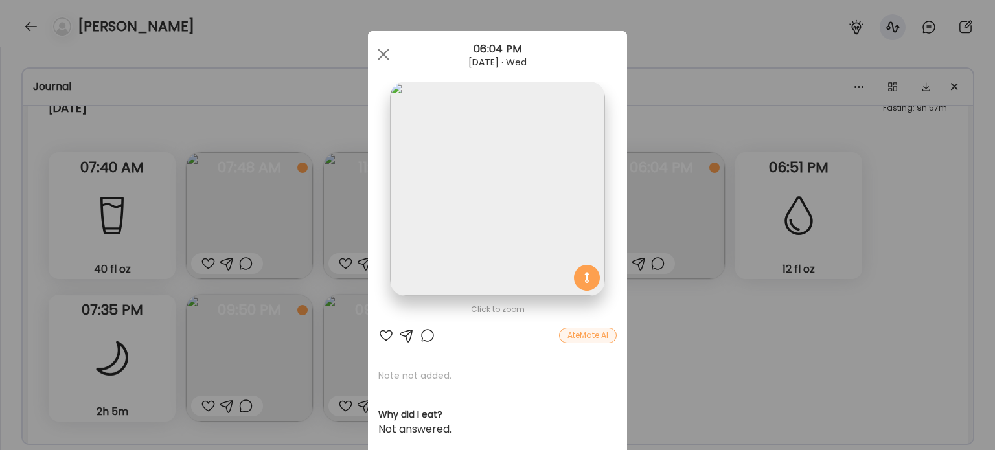
click at [772, 345] on div "Ate Coach Dashboard Wahoo! It’s official Take a moment to set up your Coach Pro…" at bounding box center [497, 225] width 995 height 450
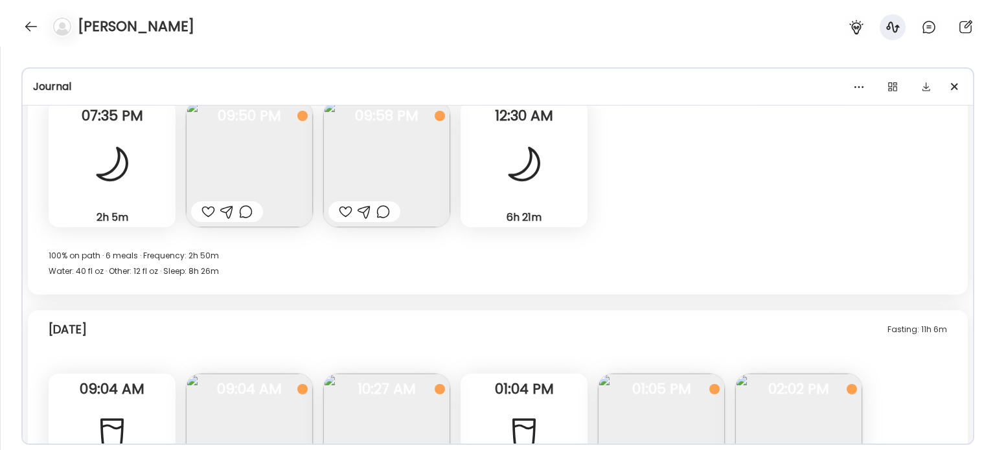
scroll to position [13603, 0]
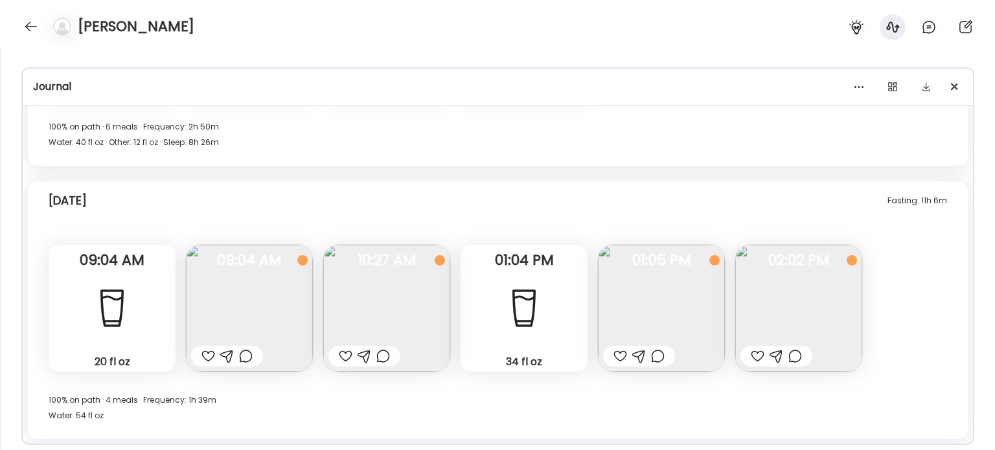
click at [205, 357] on div at bounding box center [208, 356] width 14 height 16
click at [437, 316] on img at bounding box center [386, 308] width 127 height 127
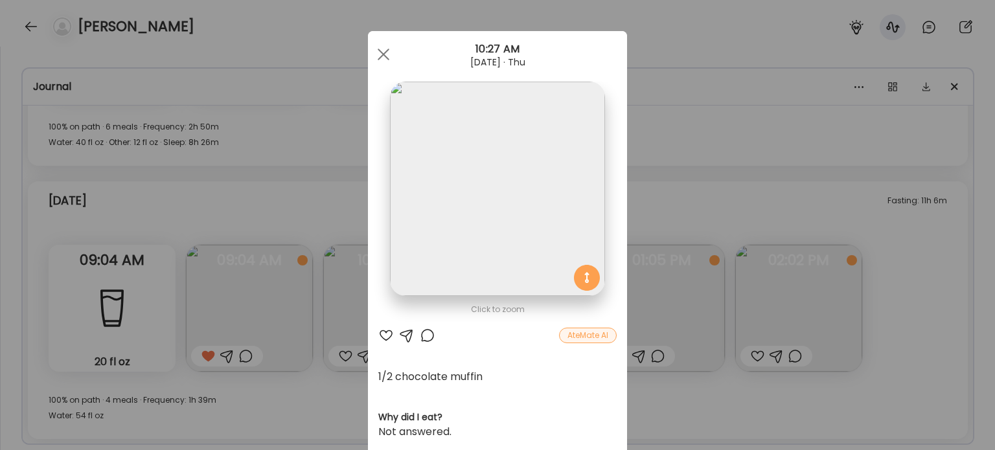
click at [463, 205] on img at bounding box center [497, 189] width 214 height 214
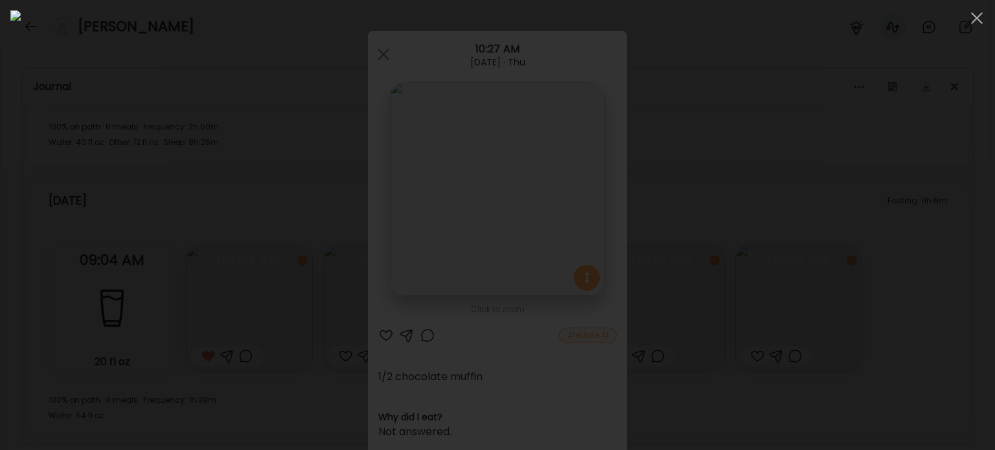
click at [164, 219] on div at bounding box center [497, 224] width 974 height 429
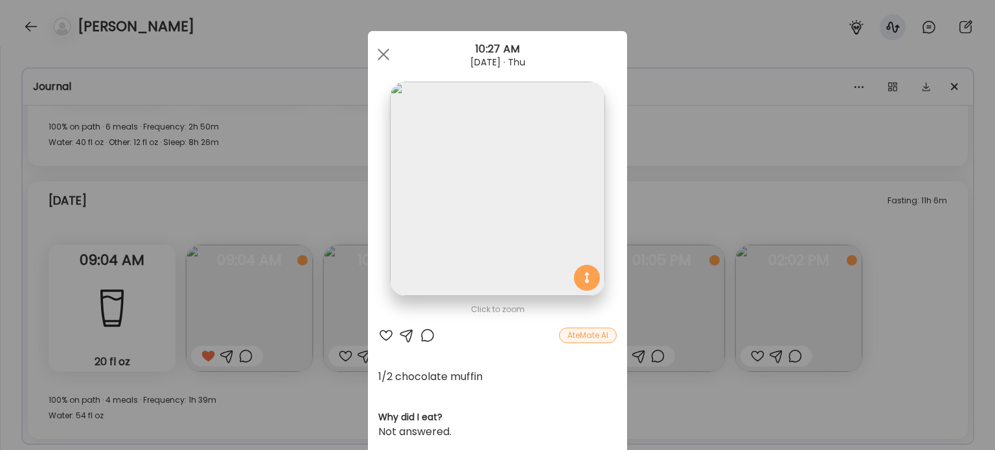
click at [164, 219] on div "Ate Coach Dashboard Wahoo! It’s official Take a moment to set up your Coach Pro…" at bounding box center [497, 225] width 995 height 450
